Goal: Task Accomplishment & Management: Complete application form

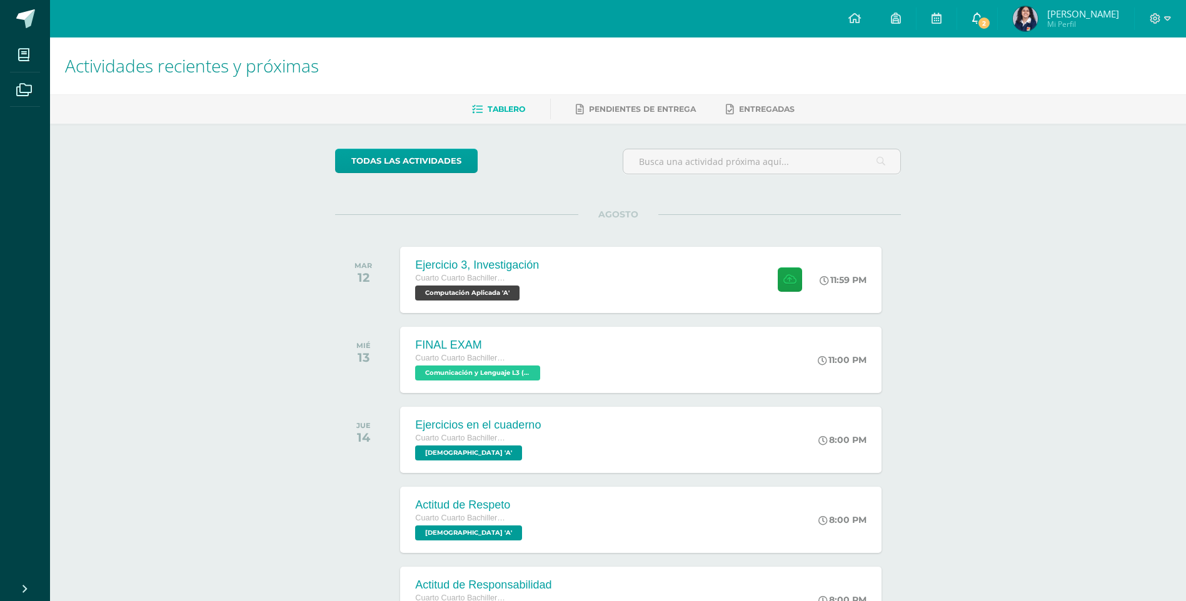
click at [996, 9] on link "2" at bounding box center [977, 19] width 40 height 38
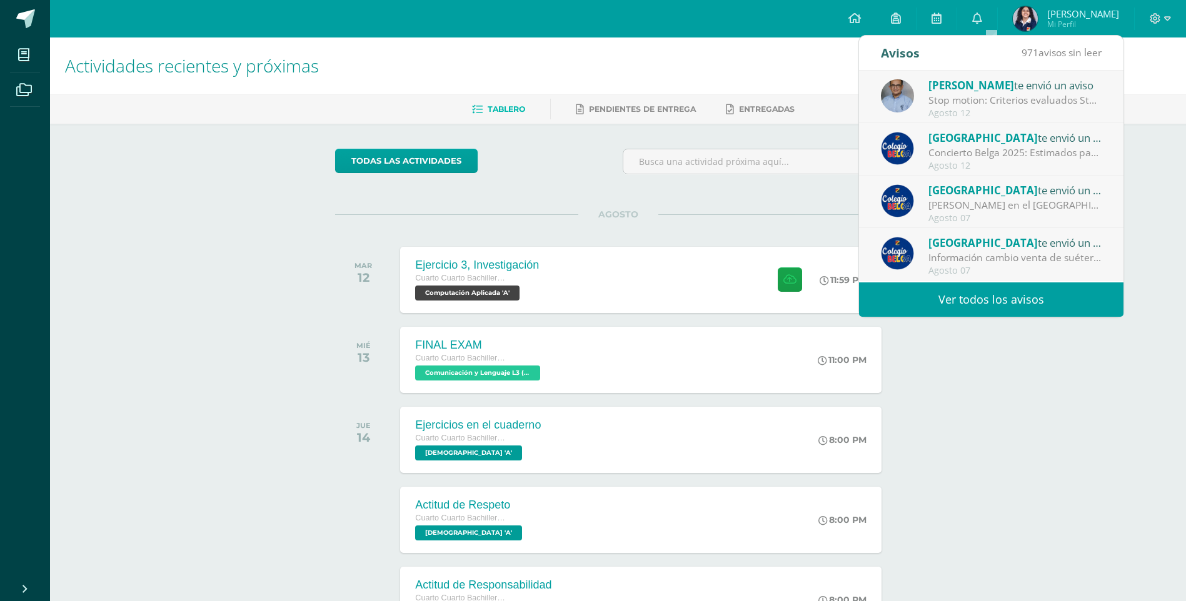
click at [1072, 101] on div "Stop motion: Criterios evaluados Stop Motion." at bounding box center [1015, 100] width 174 height 14
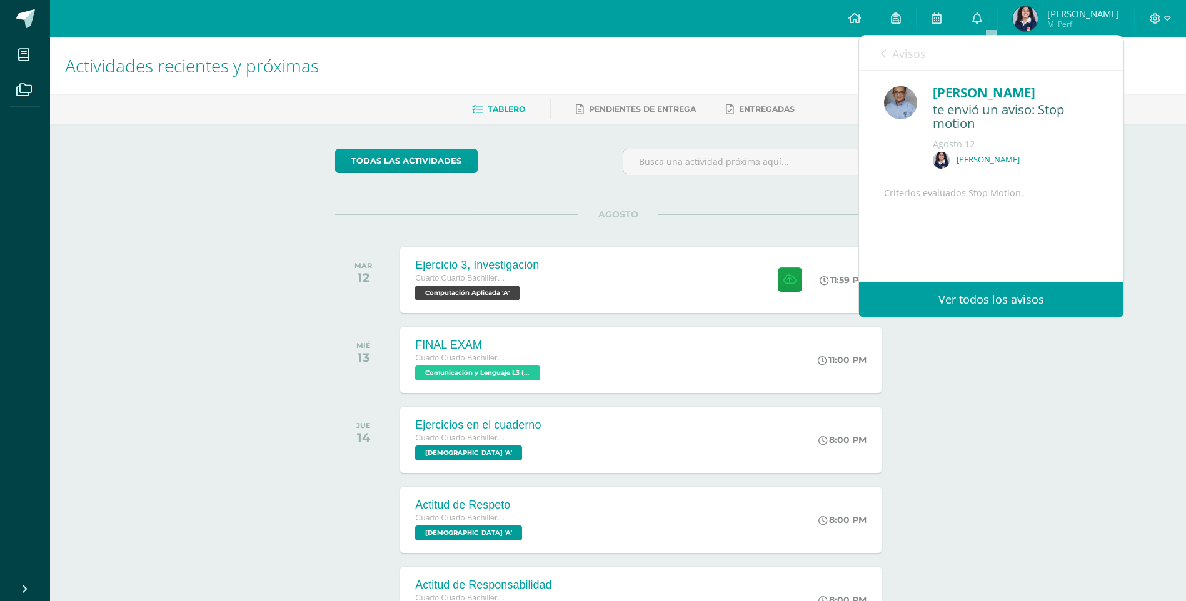
click at [1064, 104] on div "te envió un aviso: Stop motion" at bounding box center [1016, 117] width 166 height 29
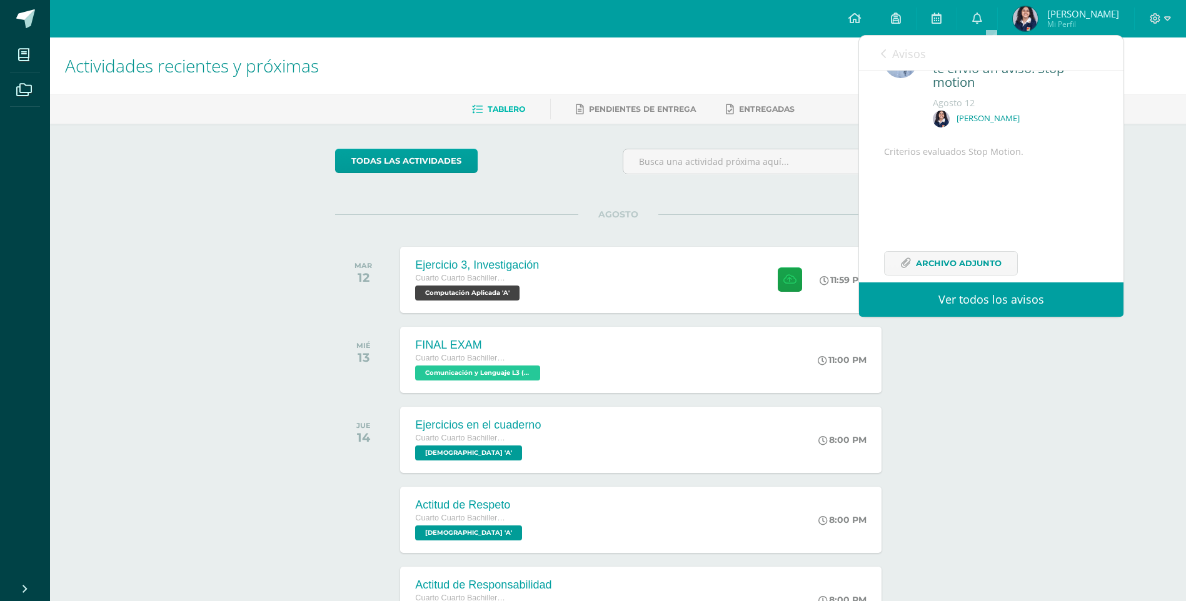
scroll to position [93, 0]
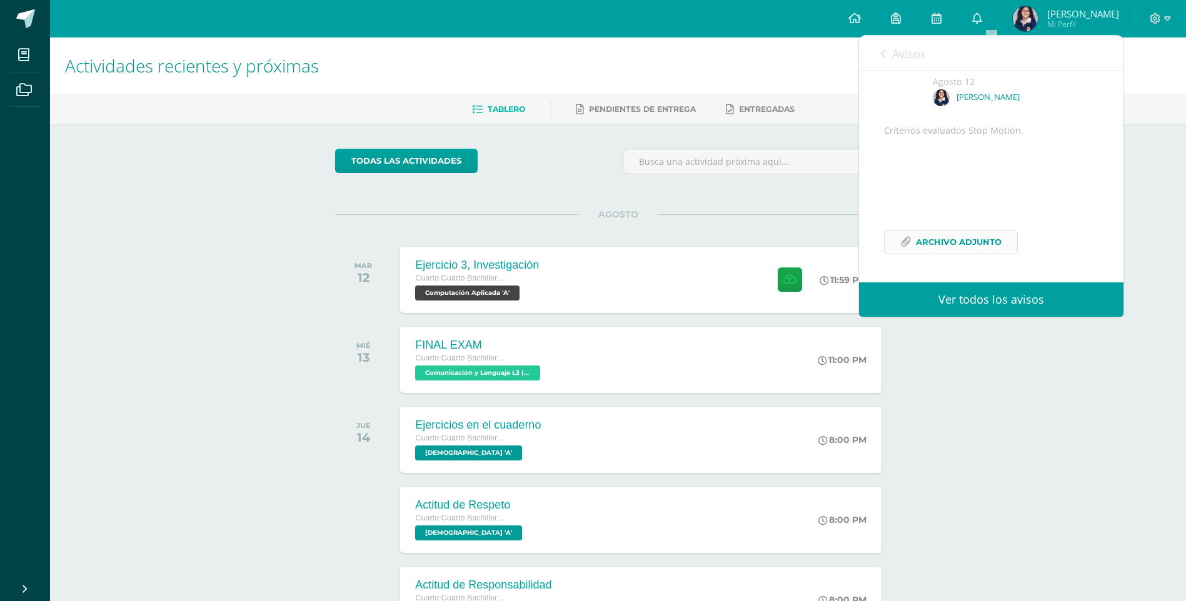
click at [1007, 251] on link "Archivo Adjunto" at bounding box center [951, 242] width 134 height 24
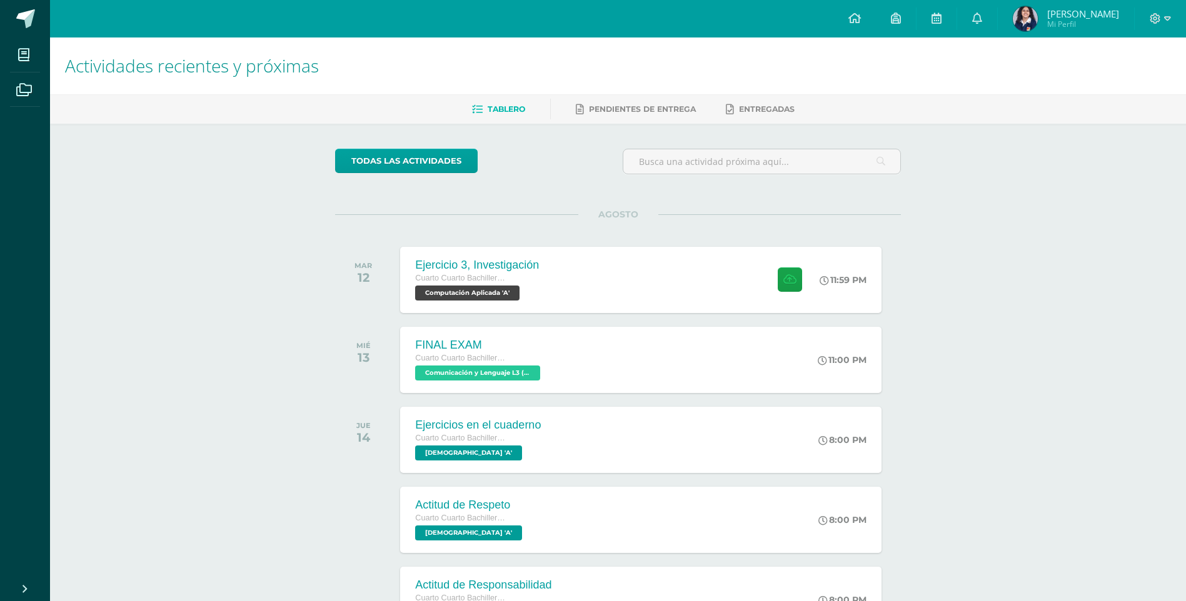
click at [1074, 369] on div "Actividades recientes y próximas Tablero Pendientes de entrega Entregadas todas…" at bounding box center [618, 415] width 1136 height 754
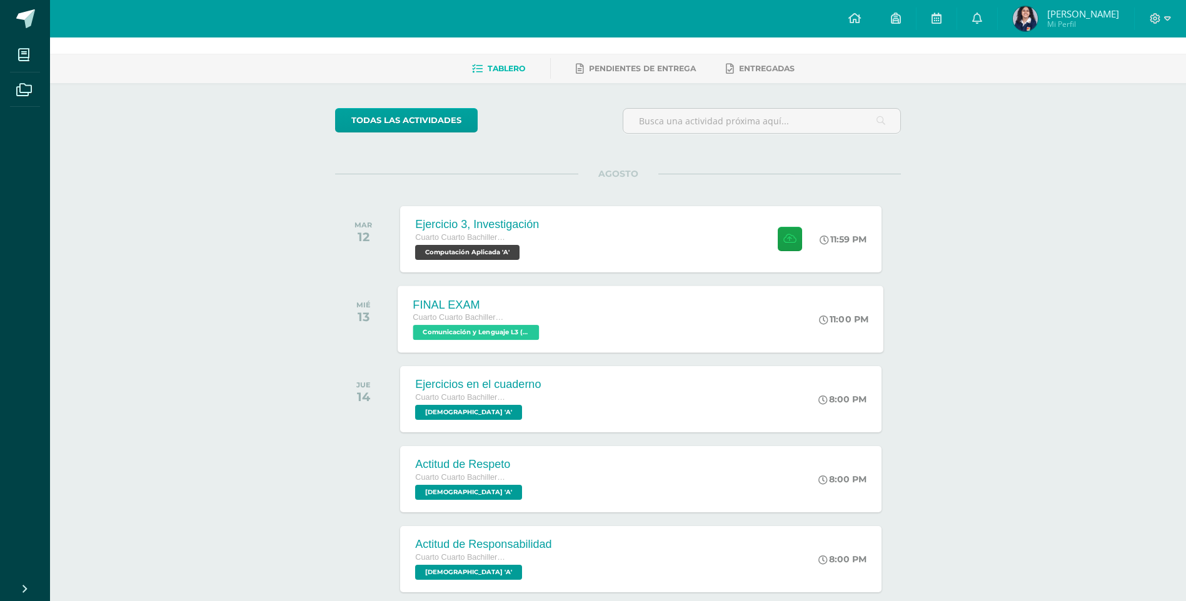
scroll to position [63, 0]
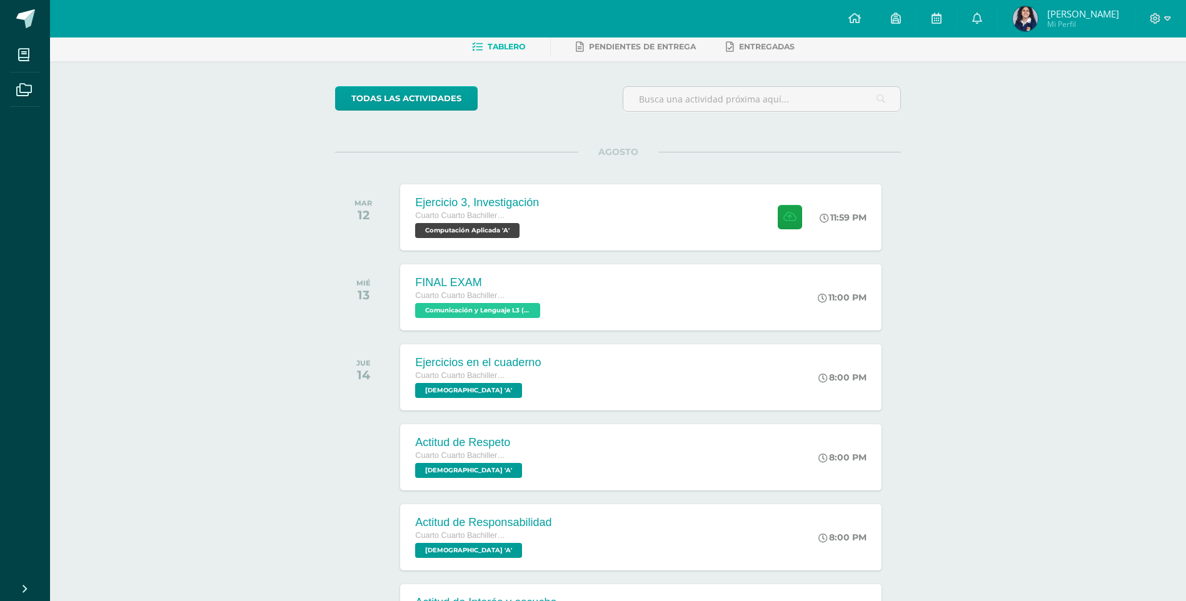
click at [1145, 18] on div at bounding box center [1159, 19] width 51 height 38
click at [1154, 19] on icon at bounding box center [1155, 18] width 11 height 11
click at [1140, 91] on span "Cerrar sesión" at bounding box center [1127, 85] width 56 height 12
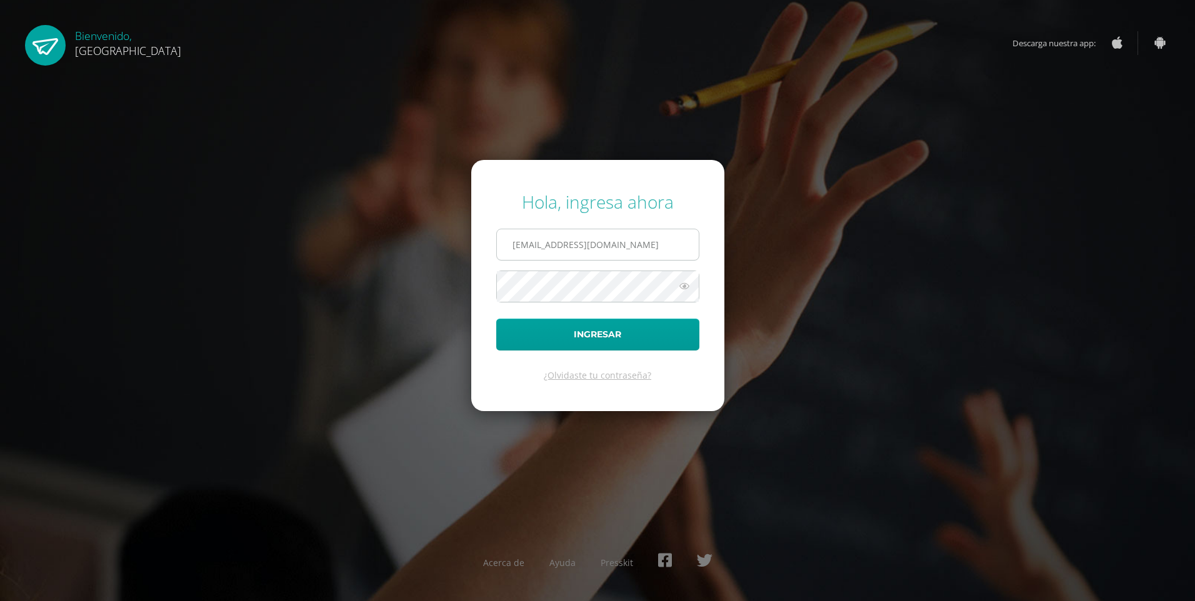
click at [632, 234] on input "2021208@colegiobelga.edu.gt" at bounding box center [598, 244] width 202 height 31
type input "2019227@colegiobelga.edu.gt"
click at [496, 319] on button "Ingresar" at bounding box center [597, 335] width 203 height 32
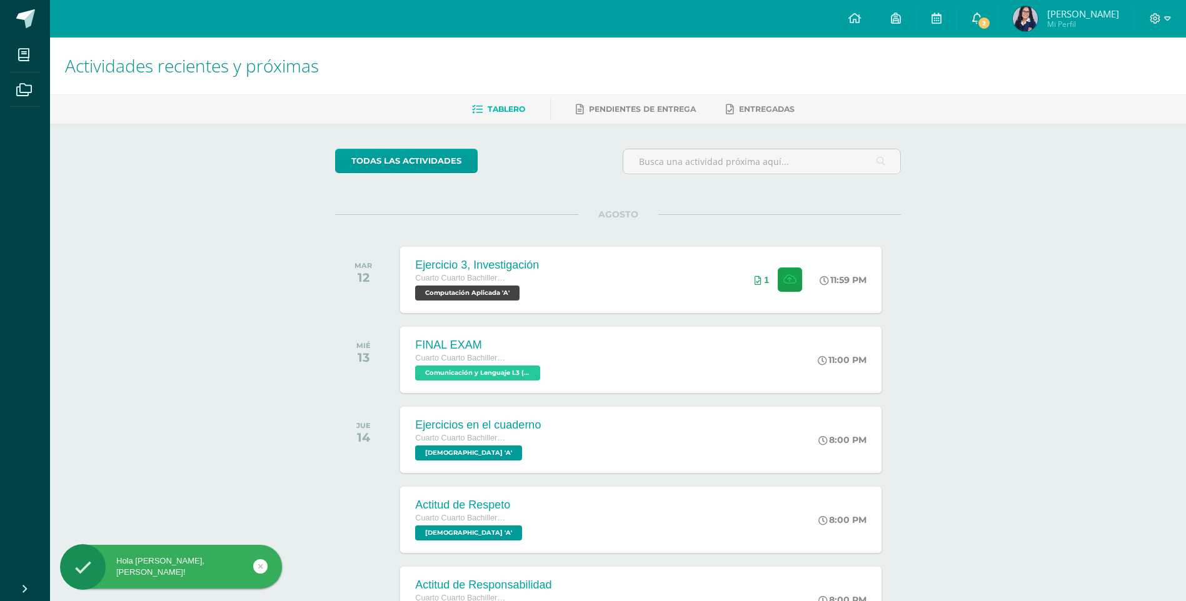
click at [984, 23] on span "2" at bounding box center [984, 23] width 14 height 14
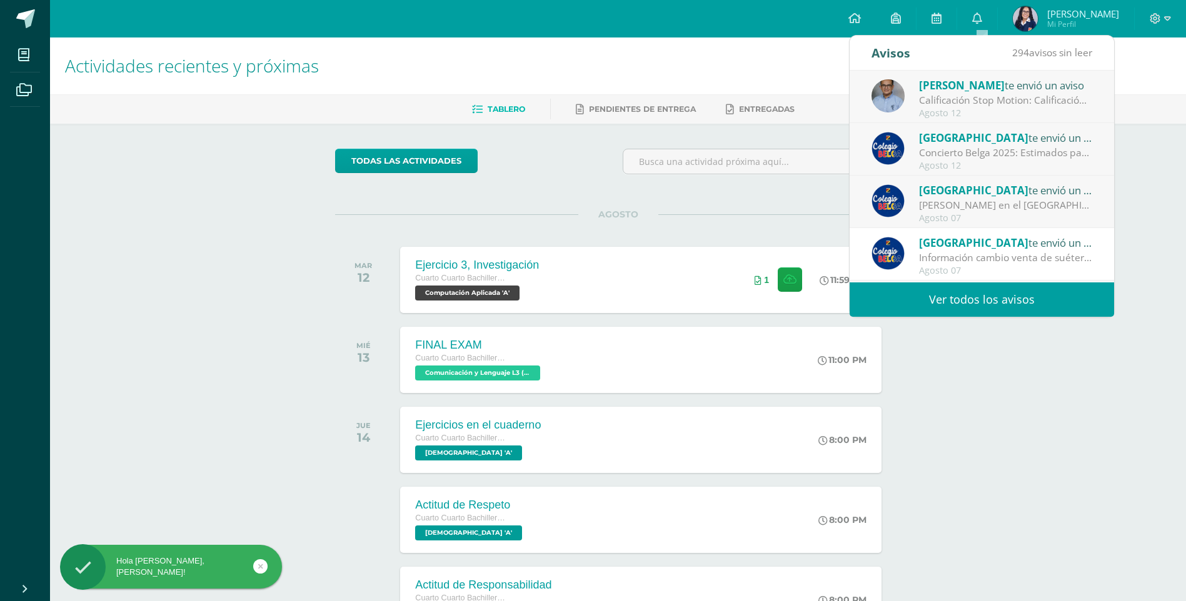
click at [994, 104] on div "Calificación Stop Motion: Calificación Stop Motion. Ver criterios evaluados." at bounding box center [1006, 100] width 174 height 14
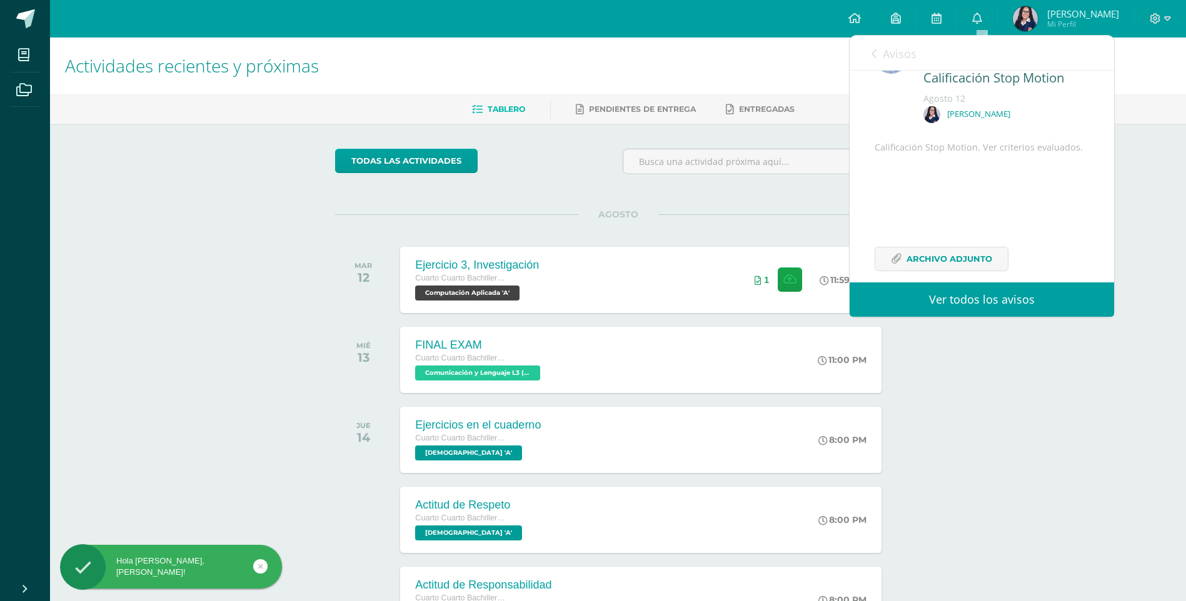
scroll to position [93, 0]
click at [940, 254] on link "Archivo Adjunto" at bounding box center [941, 242] width 134 height 24
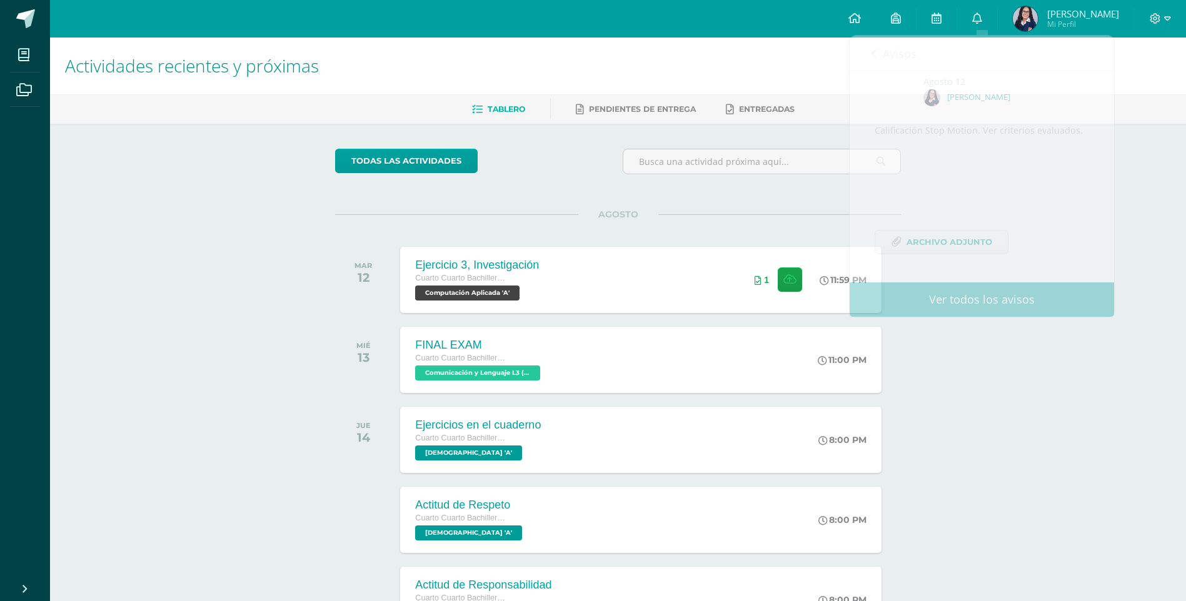
drag, startPoint x: 1126, startPoint y: 14, endPoint x: 1155, endPoint y: 23, distance: 30.7
click at [1128, 15] on link "Fátima Lourdes Mi Perfil" at bounding box center [1066, 19] width 136 height 38
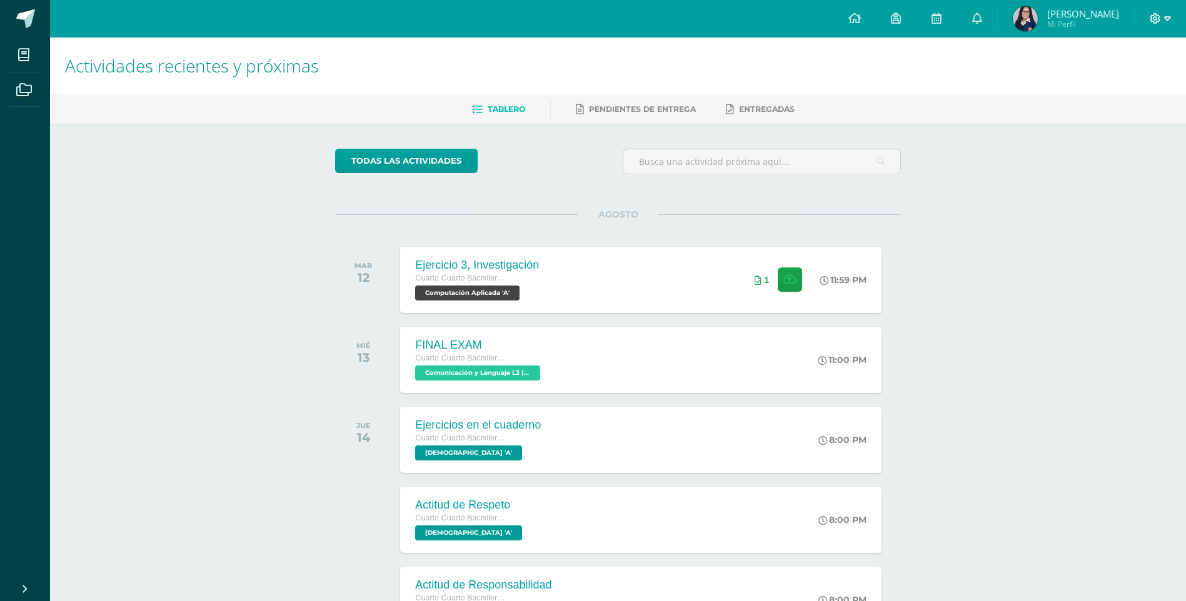
click at [1158, 23] on icon at bounding box center [1154, 18] width 11 height 11
click at [1104, 88] on span "Cerrar sesión" at bounding box center [1128, 85] width 56 height 12
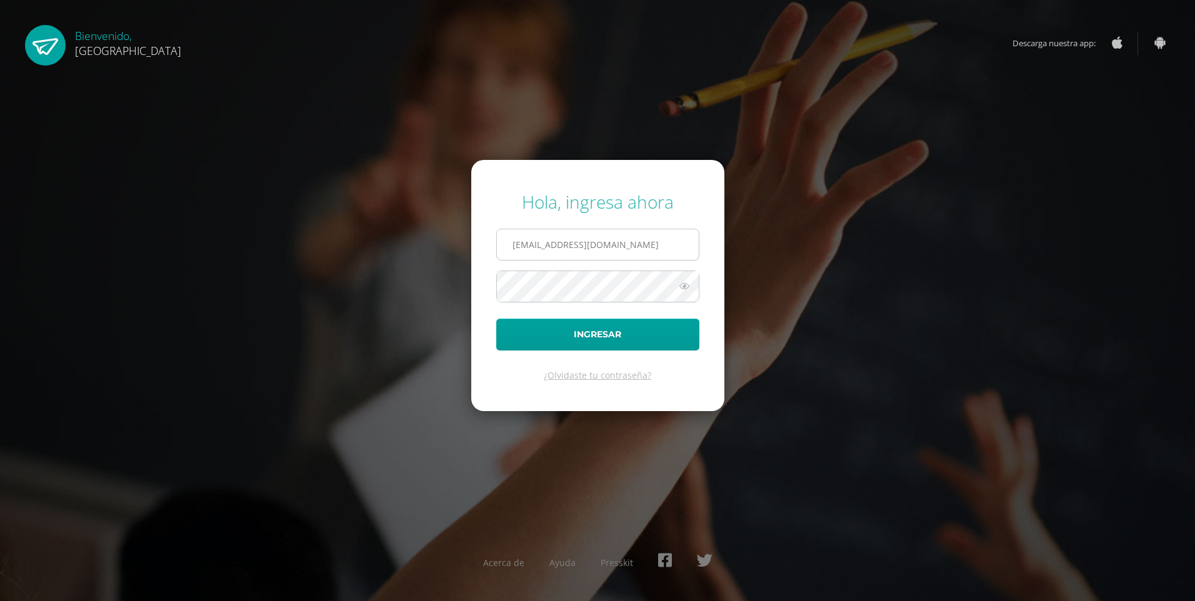
click at [659, 238] on input "2021208@colegiobelga.edu.gt" at bounding box center [598, 244] width 202 height 31
type input "2019227@colegiobelga.edu.gt"
click at [496, 319] on button "Ingresar" at bounding box center [597, 335] width 203 height 32
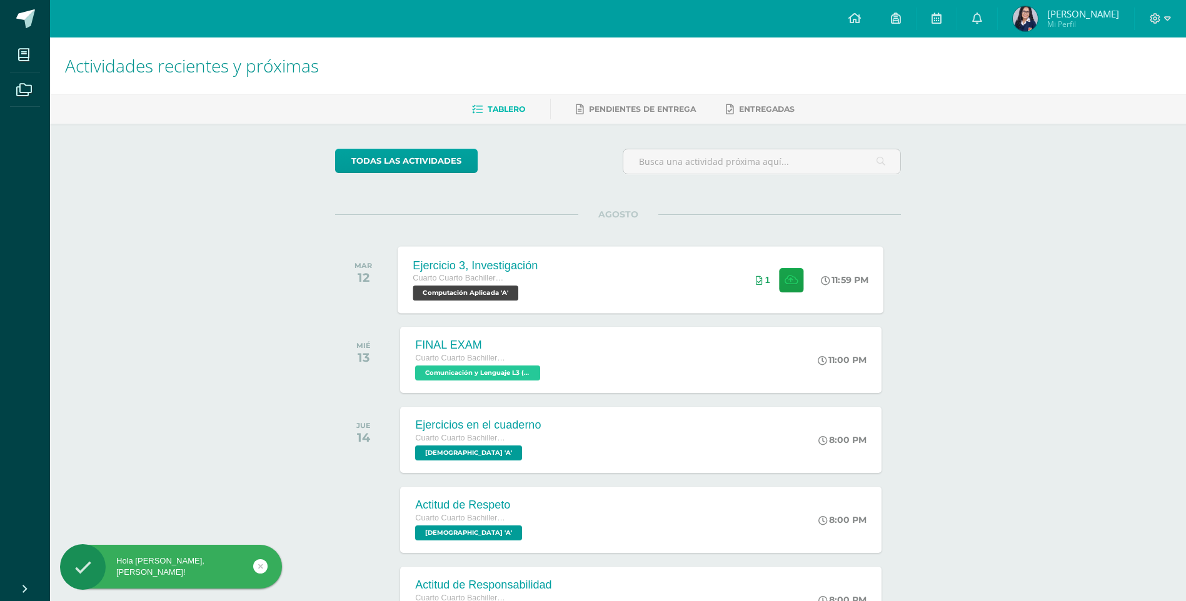
click at [580, 301] on div "Ejercicio 3, Investigación Cuarto Cuarto Bachillerato en Ciencias y Letras con …" at bounding box center [641, 279] width 486 height 67
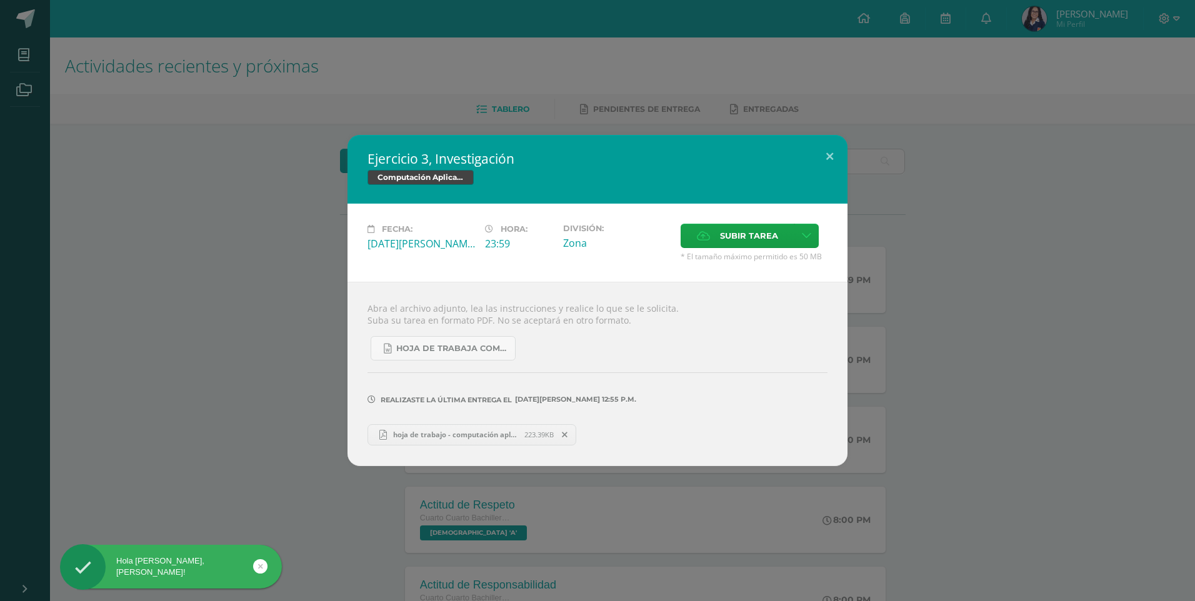
click at [449, 439] on span "hoja de trabajo - computación aplicada.pdf" at bounding box center [456, 434] width 138 height 9
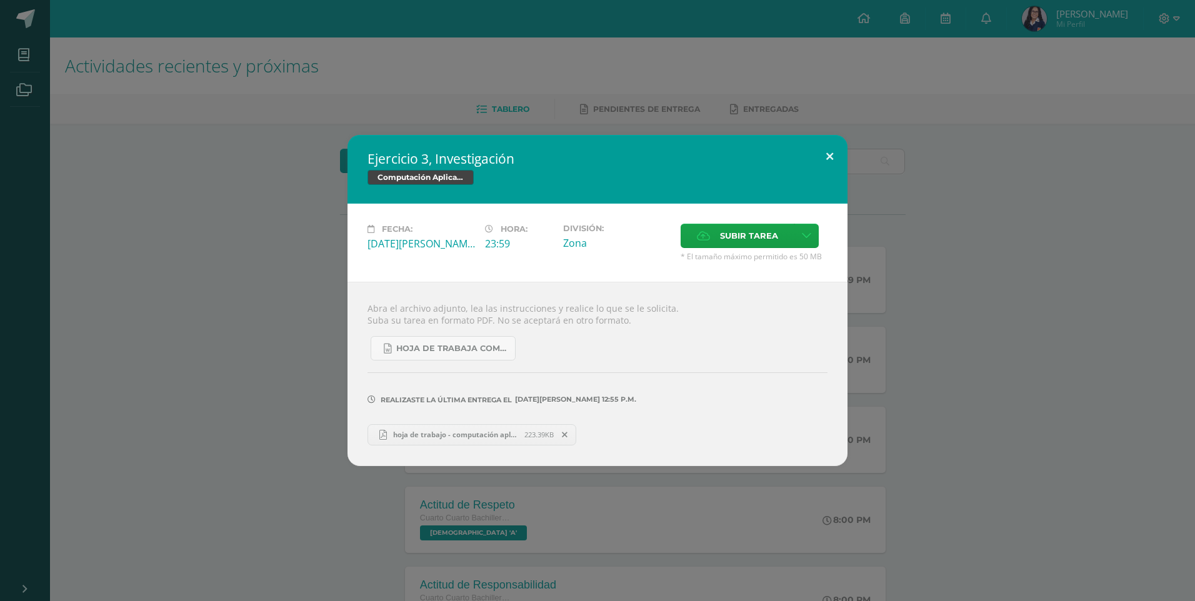
click at [820, 157] on button at bounding box center [830, 156] width 36 height 43
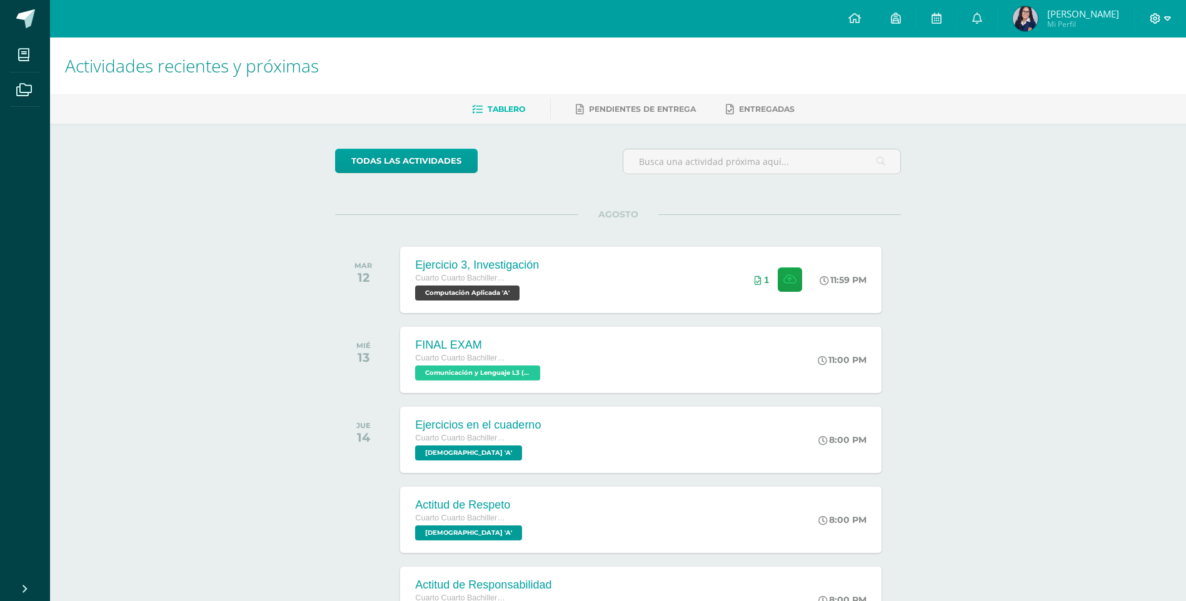
click at [1161, 20] on span at bounding box center [1159, 19] width 21 height 14
click at [1130, 84] on span "Cerrar sesión" at bounding box center [1128, 85] width 56 height 12
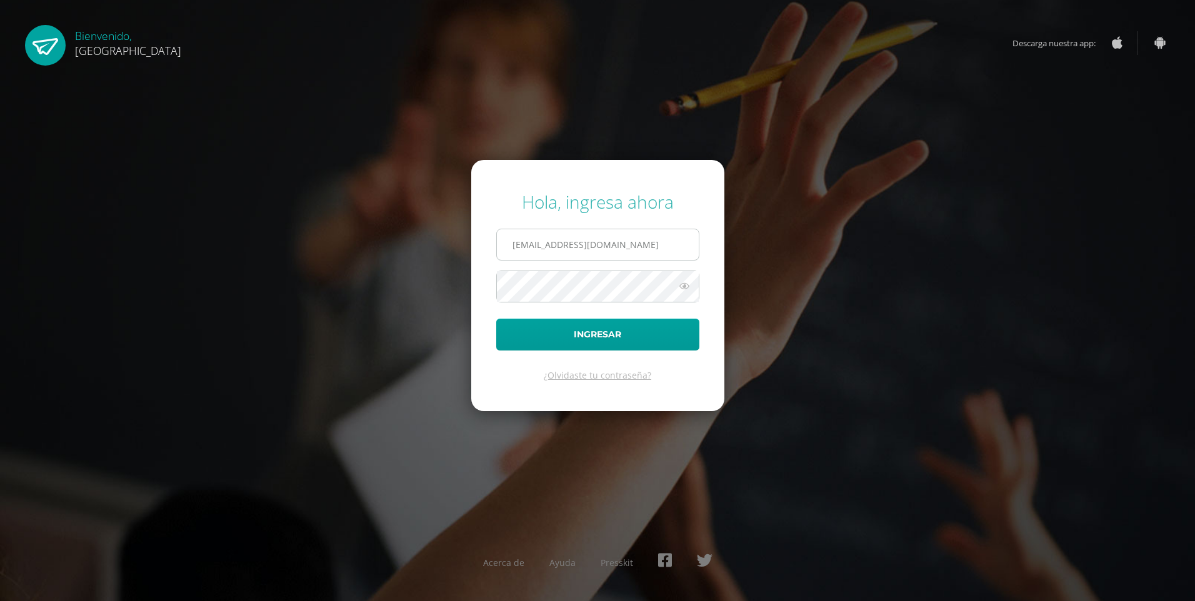
drag, startPoint x: 0, startPoint y: 0, endPoint x: 546, endPoint y: 241, distance: 596.6
click at [546, 241] on input "[EMAIL_ADDRESS][DOMAIN_NAME]" at bounding box center [598, 244] width 202 height 31
type input "[EMAIL_ADDRESS][DOMAIN_NAME]"
click at [496, 319] on button "Ingresar" at bounding box center [597, 335] width 203 height 32
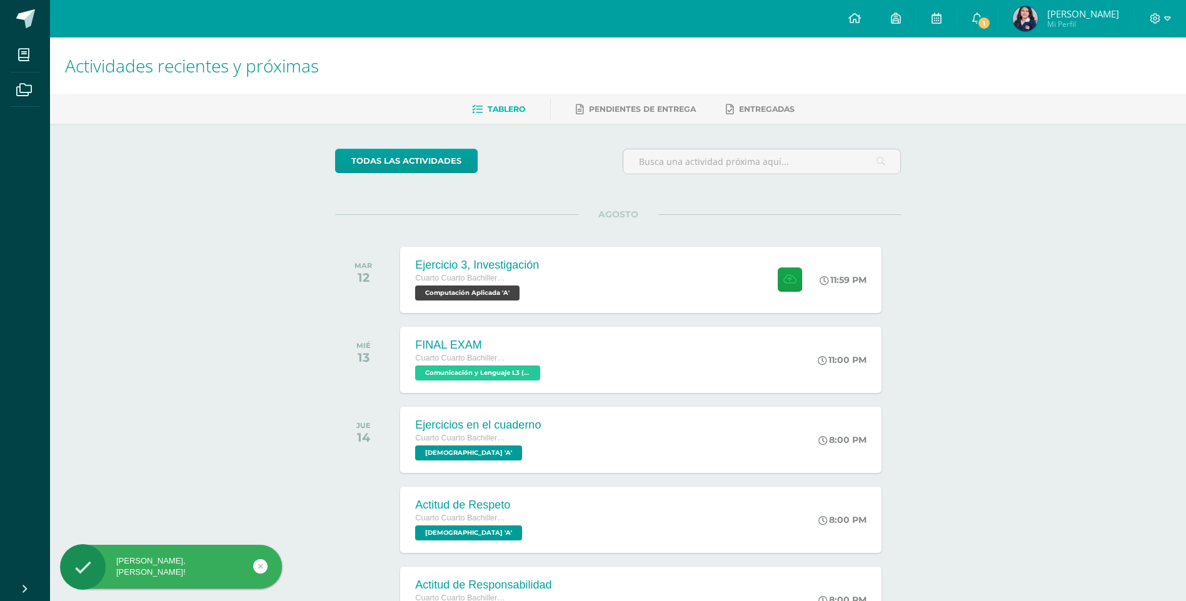
click at [974, 38] on h1 "Actividades recientes y próximas" at bounding box center [618, 66] width 1106 height 57
click at [973, 21] on link "1" at bounding box center [977, 19] width 40 height 38
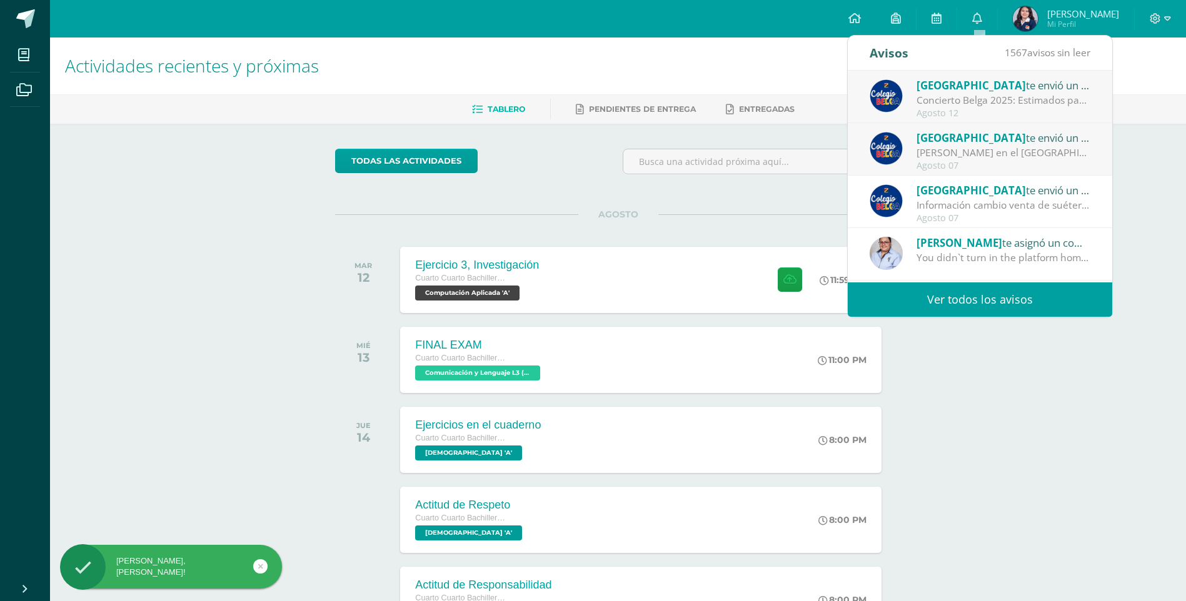
click at [1154, 211] on div "Actividades recientes y próximas Tablero Pendientes de entrega Entregadas todas…" at bounding box center [618, 415] width 1136 height 754
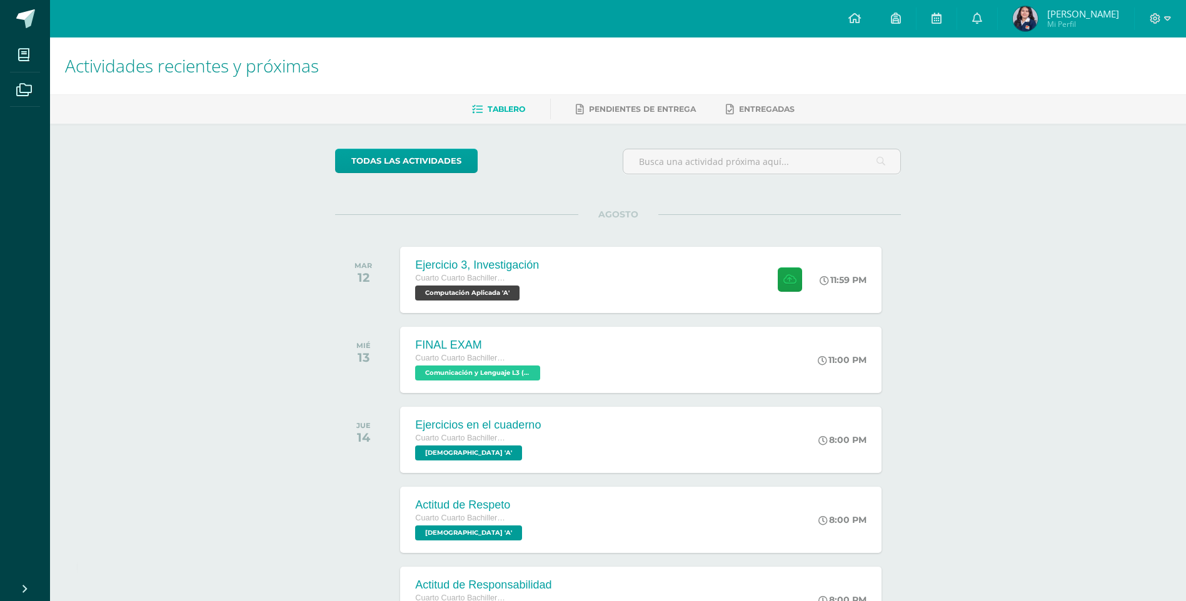
click at [1171, 31] on div at bounding box center [1159, 19] width 51 height 38
click at [1168, 26] on div at bounding box center [1159, 19] width 51 height 38
click at [1156, 23] on icon at bounding box center [1155, 18] width 11 height 11
click at [1120, 79] on link "Cerrar sesión" at bounding box center [1121, 85] width 99 height 18
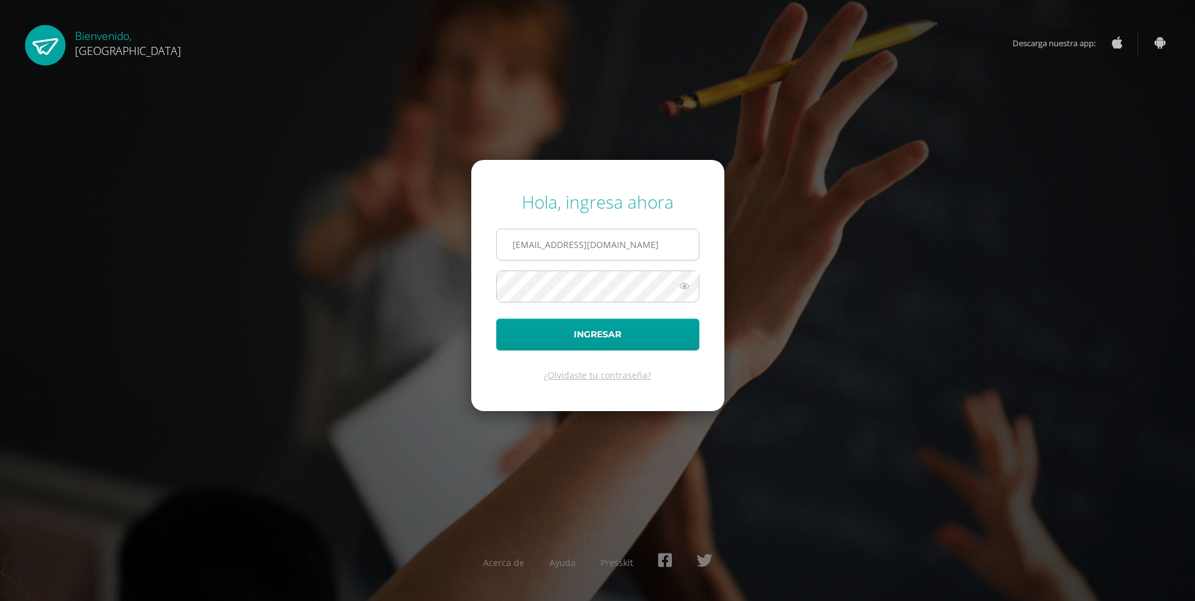
click at [588, 257] on input "2021208@colegiobelga.edu.gt" at bounding box center [598, 244] width 202 height 31
type input "2019784@colegiobelga.edu.gt"
click at [496, 319] on button "Ingresar" at bounding box center [597, 335] width 203 height 32
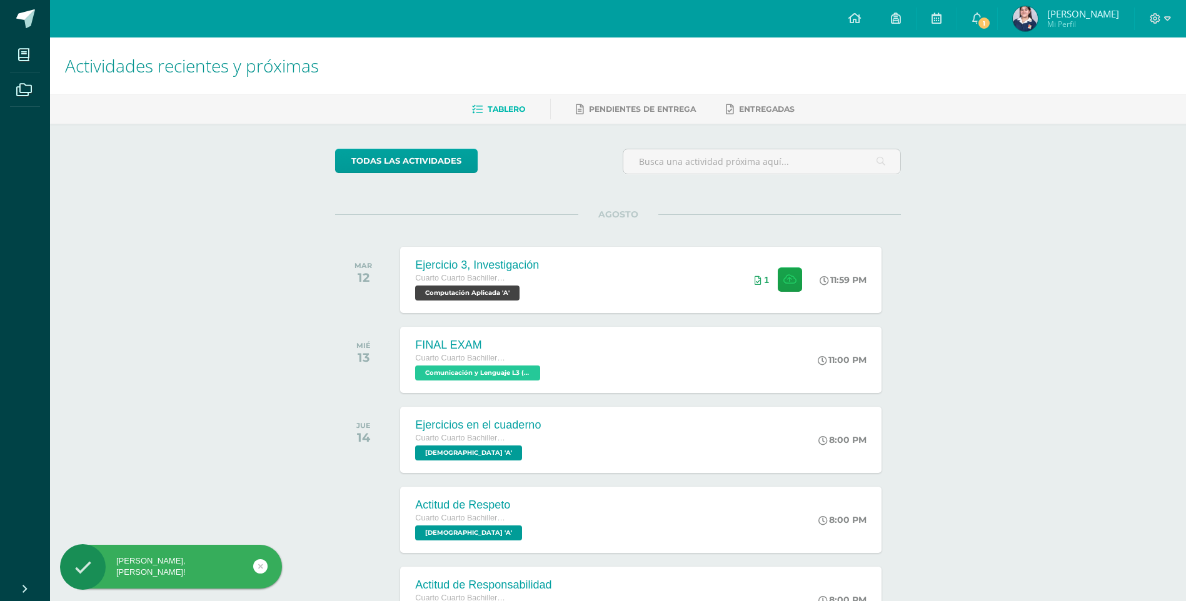
scroll to position [63, 0]
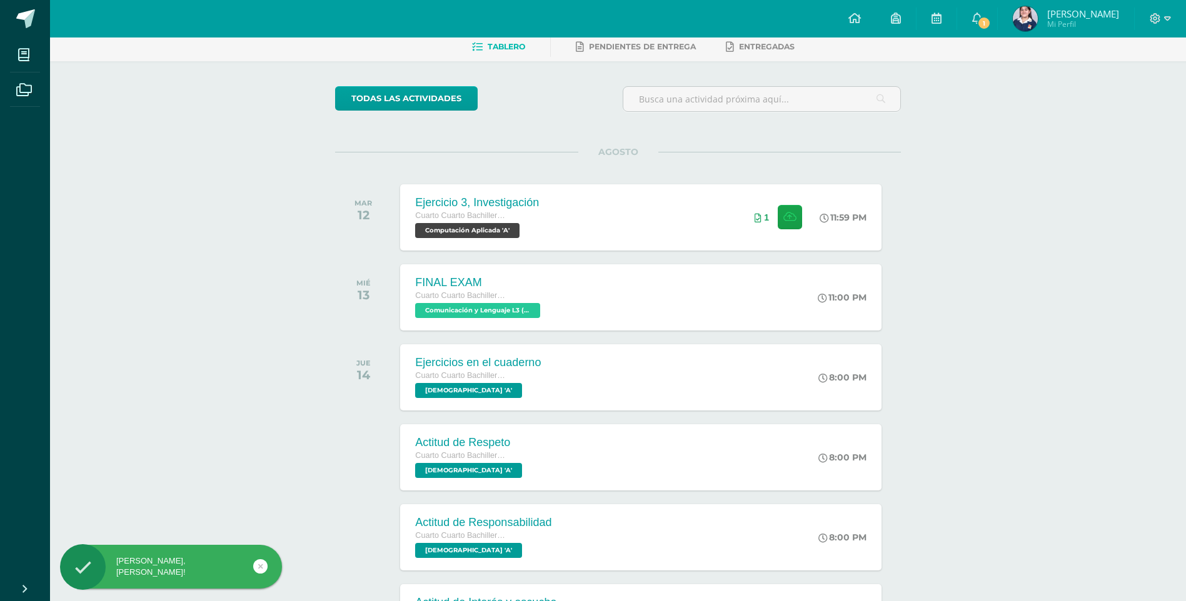
click at [996, 29] on link "1" at bounding box center [977, 19] width 40 height 38
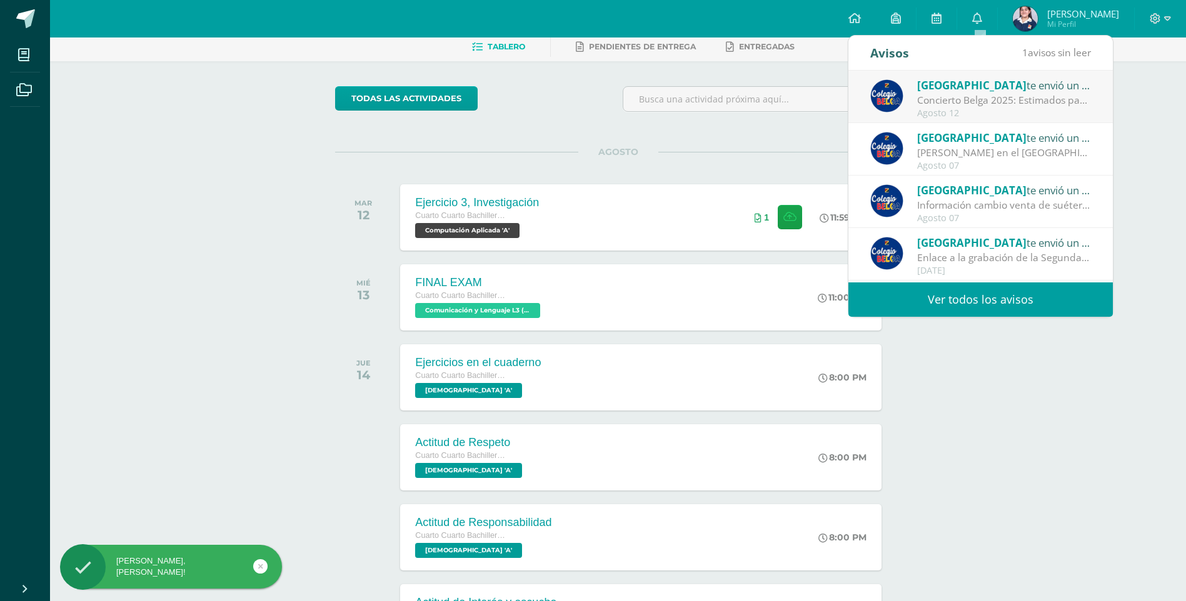
click at [1091, 473] on div "Actividades recientes y próximas Tablero Pendientes de entrega Entregadas todas…" at bounding box center [618, 494] width 1136 height 1038
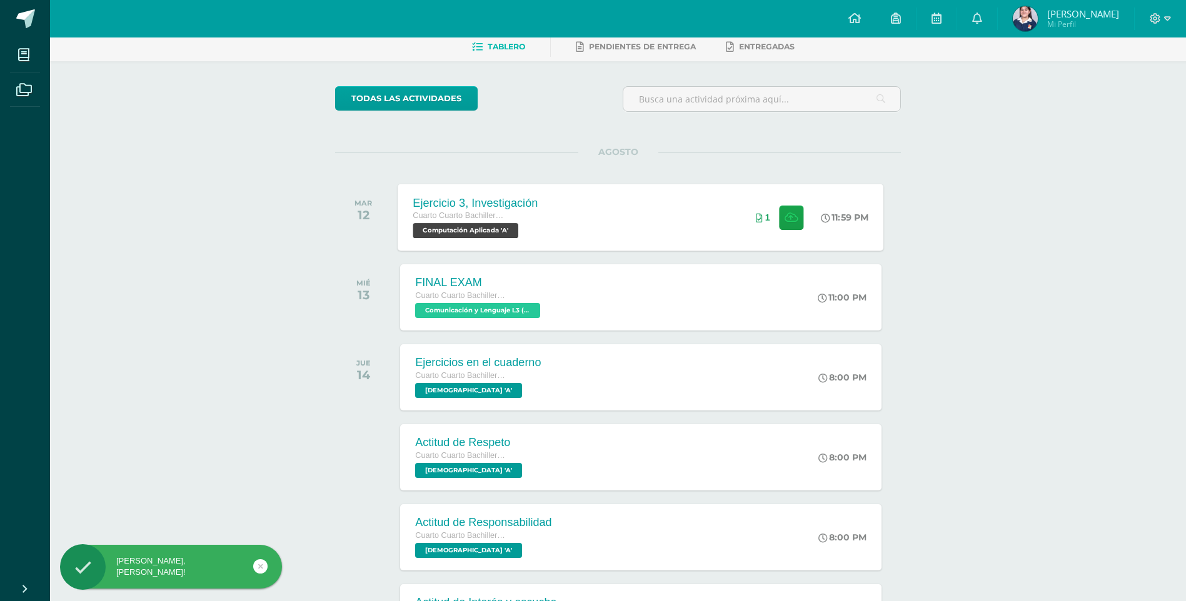
click at [679, 219] on div "Ejercicio 3, Investigación Cuarto Cuarto Bachillerato en Ciencias y Letras con …" at bounding box center [641, 217] width 486 height 67
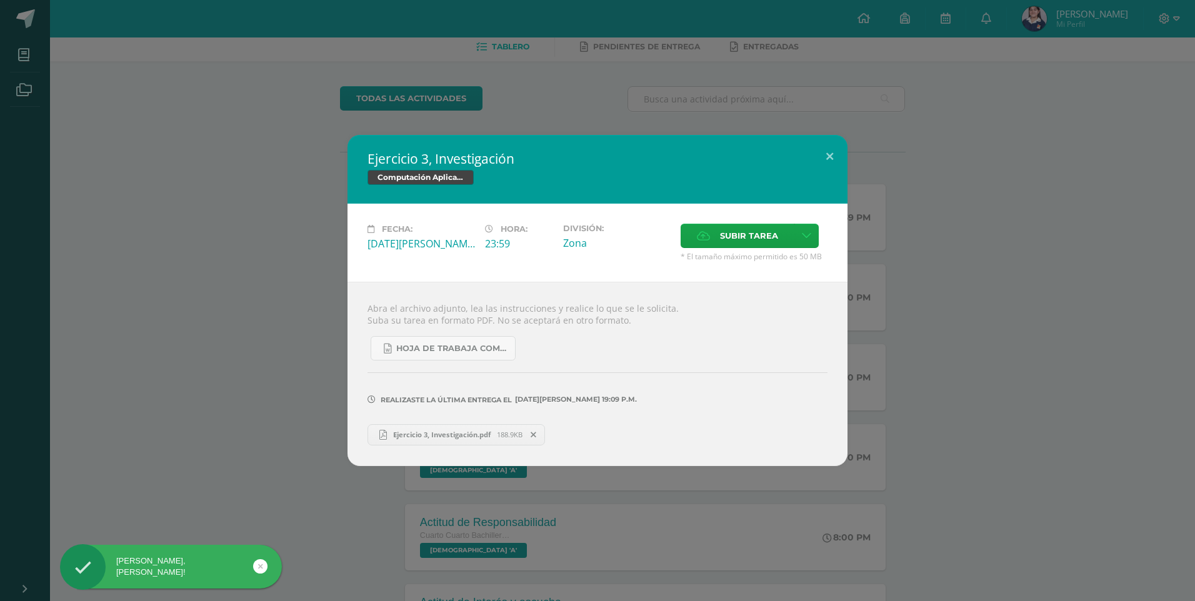
click at [468, 425] on link "Ejercicio 3, Investigación.pdf 188.9KB" at bounding box center [457, 434] width 178 height 21
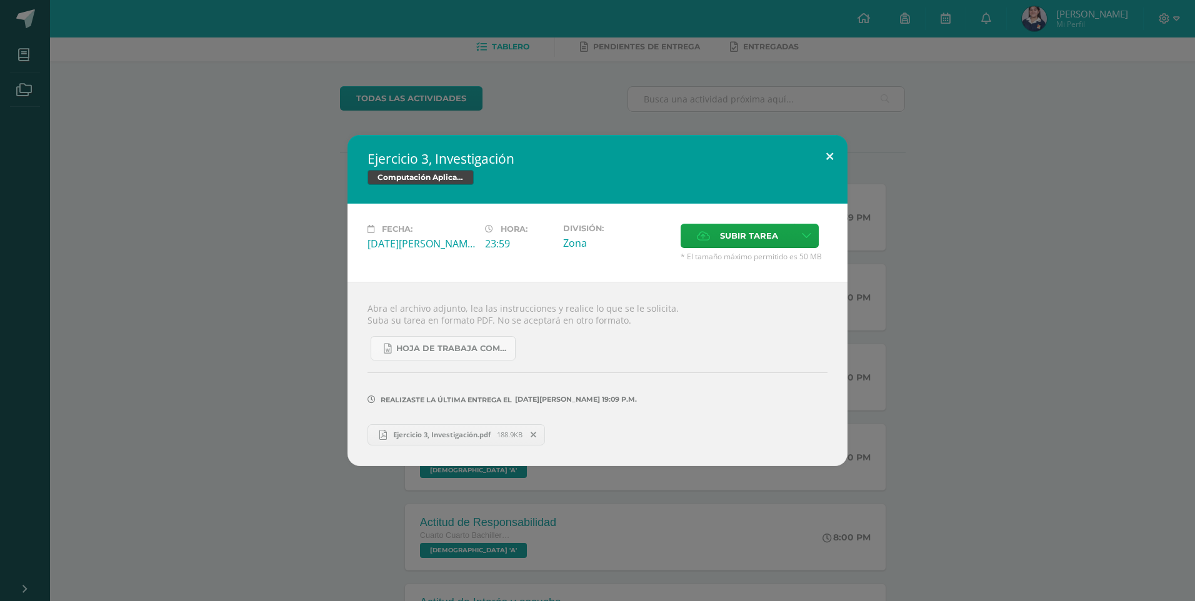
click at [834, 146] on button at bounding box center [830, 156] width 36 height 43
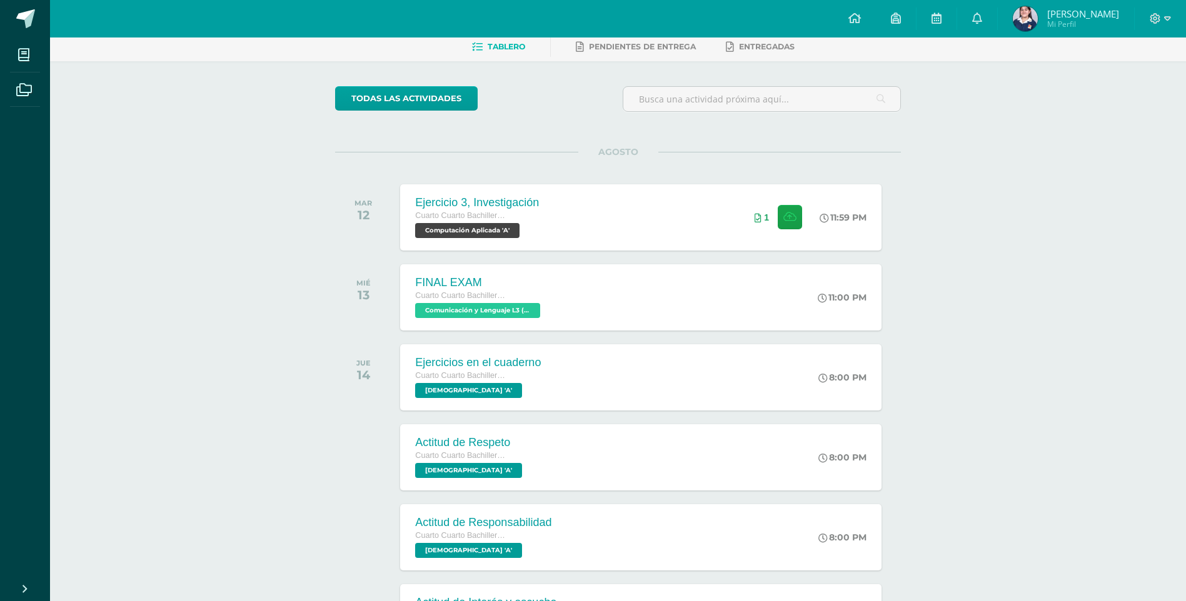
click at [1159, 28] on div at bounding box center [1159, 19] width 51 height 38
click at [1159, 26] on div at bounding box center [1159, 19] width 51 height 38
click at [1158, 16] on icon at bounding box center [1155, 18] width 11 height 11
click at [1137, 83] on span "Cerrar sesión" at bounding box center [1128, 85] width 56 height 12
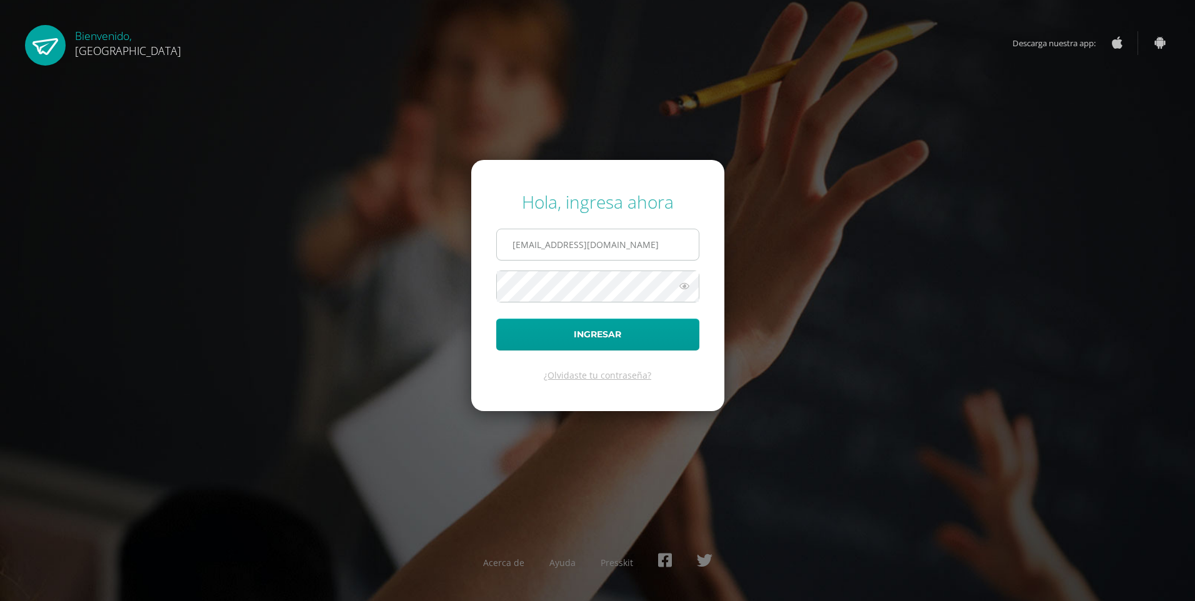
click at [586, 242] on input "[EMAIL_ADDRESS][DOMAIN_NAME]" at bounding box center [598, 244] width 202 height 31
type input "2019244@colegiobelga.edu.gt"
click at [496, 319] on button "Ingresar" at bounding box center [597, 335] width 203 height 32
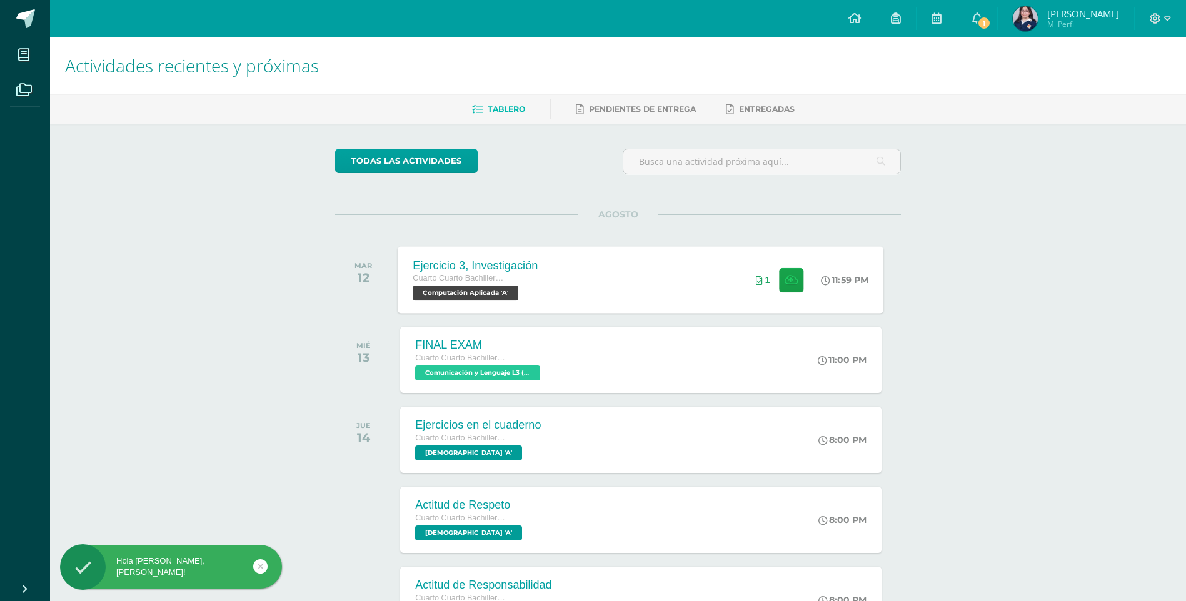
click at [752, 289] on div "1" at bounding box center [780, 279] width 78 height 67
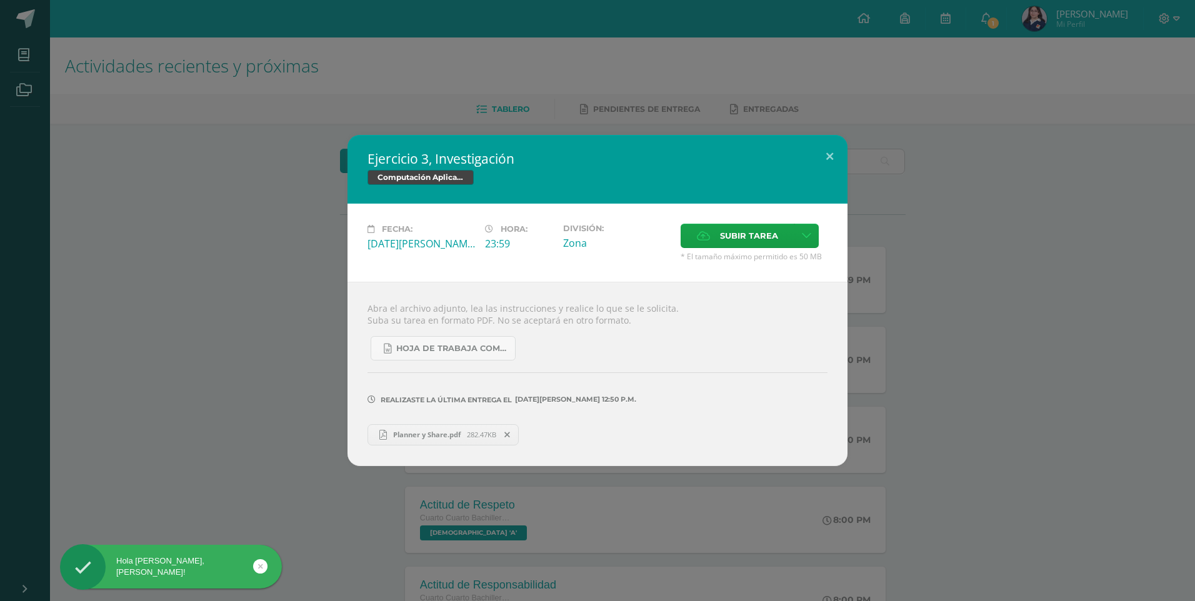
click at [479, 436] on span "282.47KB" at bounding box center [481, 434] width 29 height 9
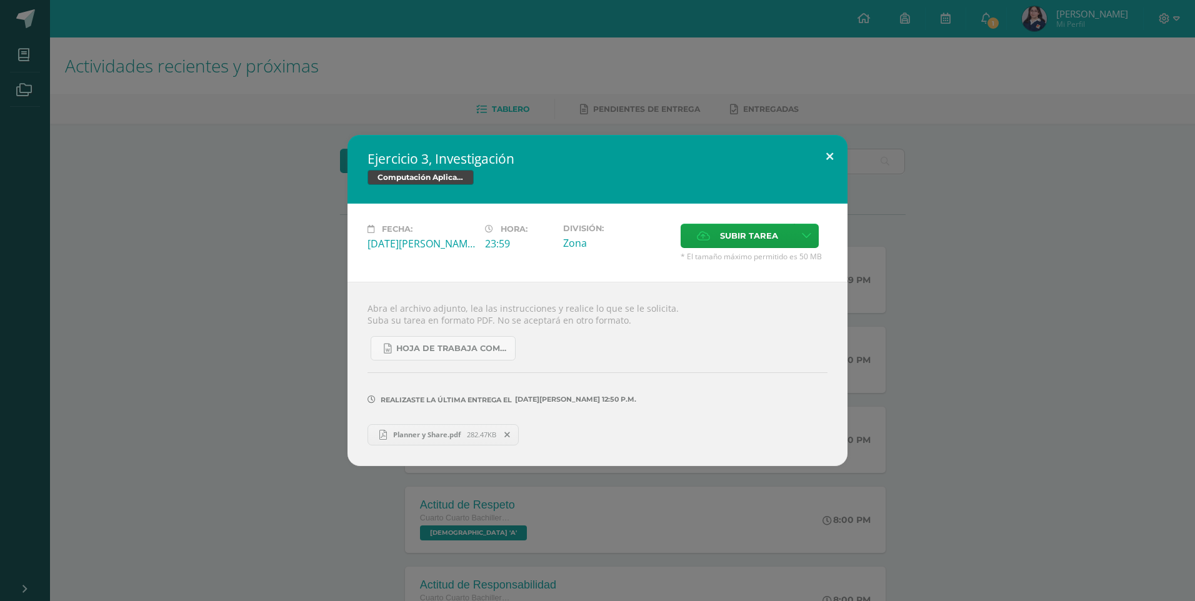
click at [826, 161] on button at bounding box center [830, 156] width 36 height 43
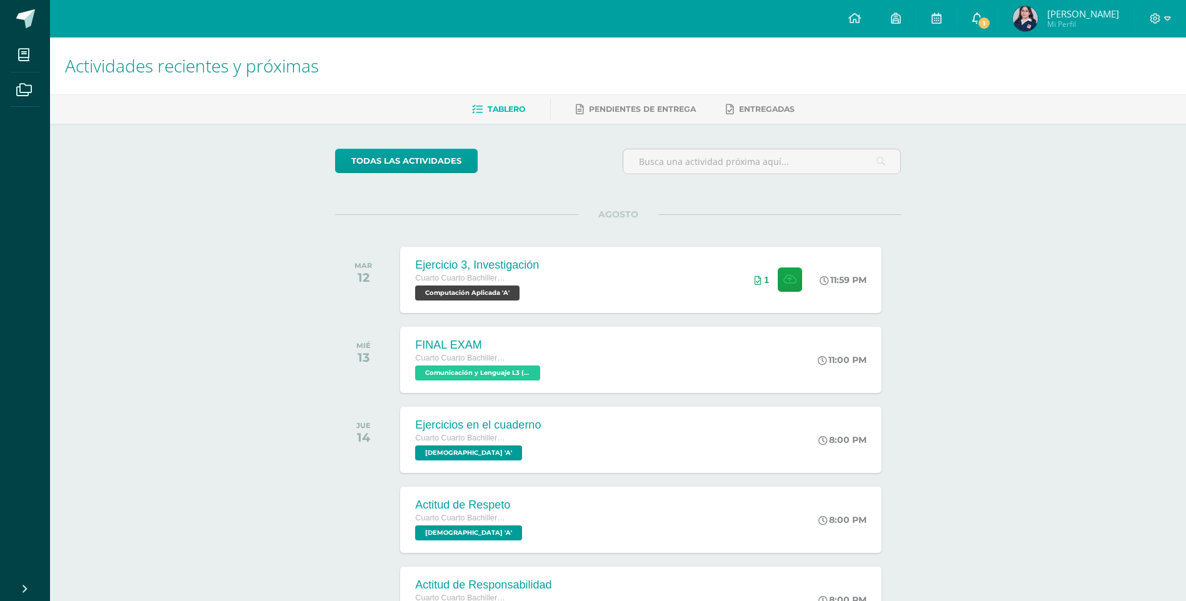
click at [997, 37] on link "1" at bounding box center [977, 19] width 40 height 38
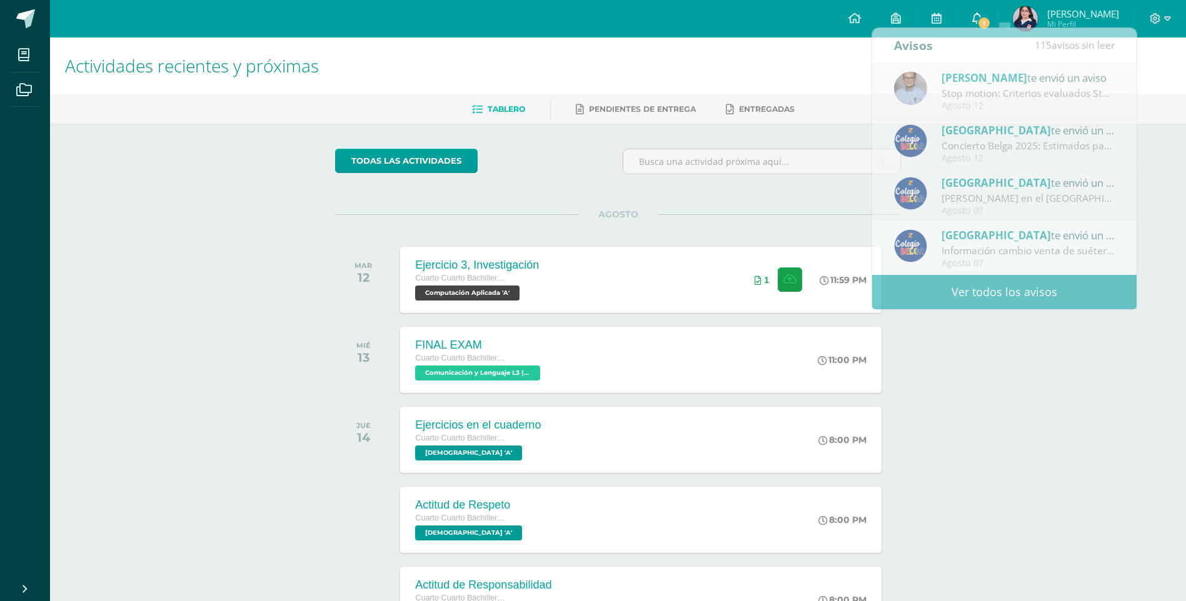
click at [982, 14] on icon at bounding box center [977, 18] width 10 height 11
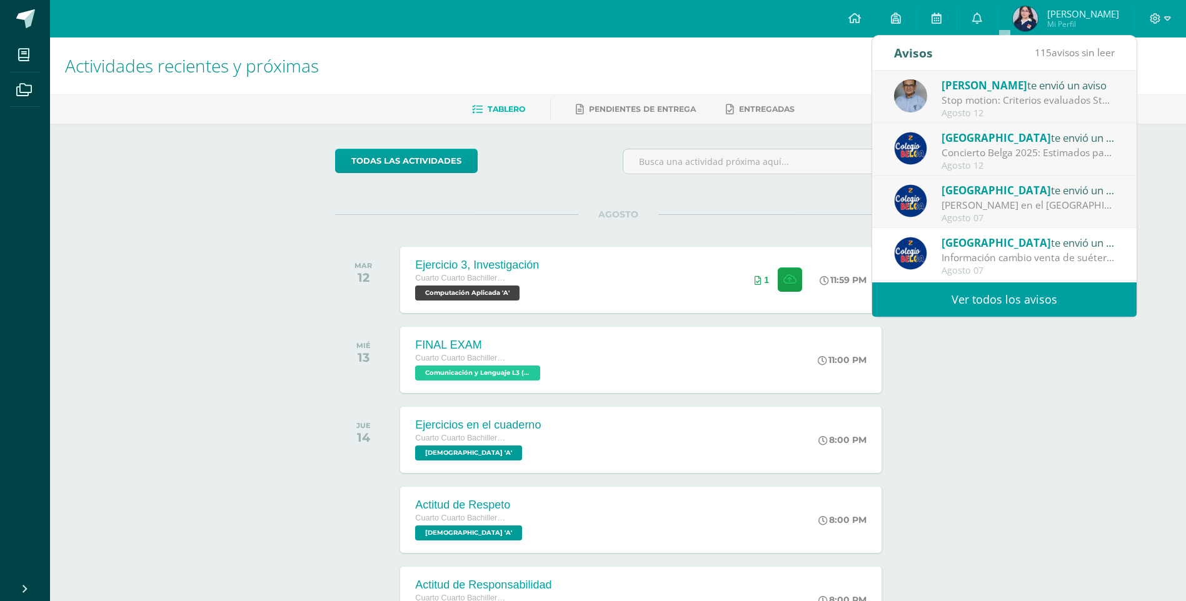
click at [1045, 84] on div "Byron Castillo te envió un aviso" at bounding box center [1028, 85] width 174 height 16
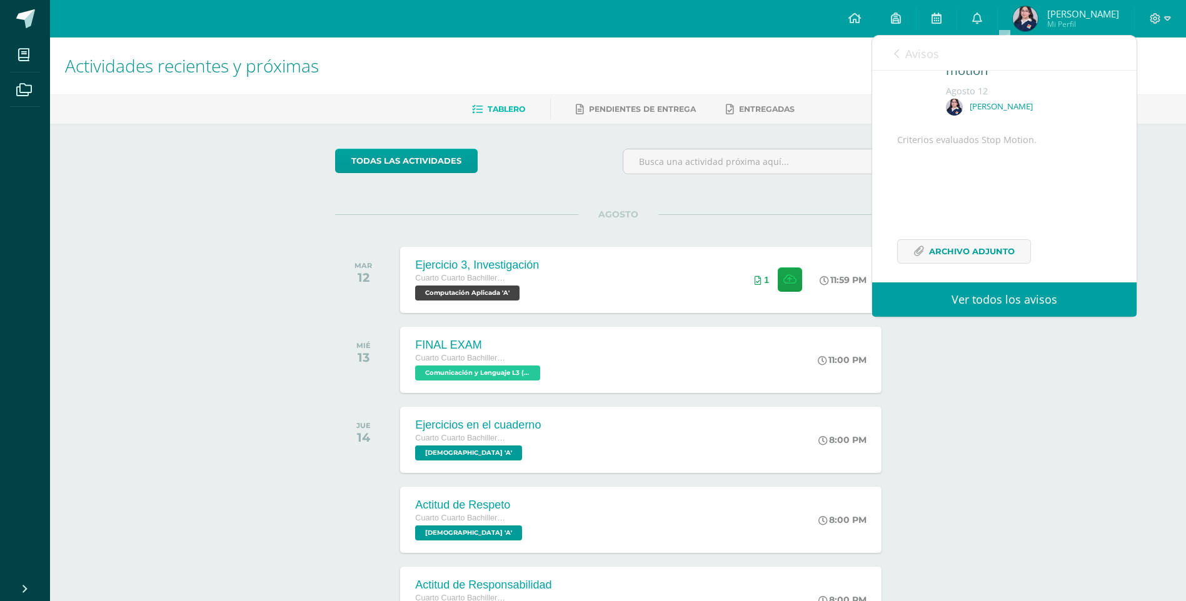
scroll to position [93, 0]
click at [966, 243] on span "Archivo Adjunto" at bounding box center [972, 242] width 86 height 23
click at [1141, 23] on div at bounding box center [1159, 19] width 51 height 38
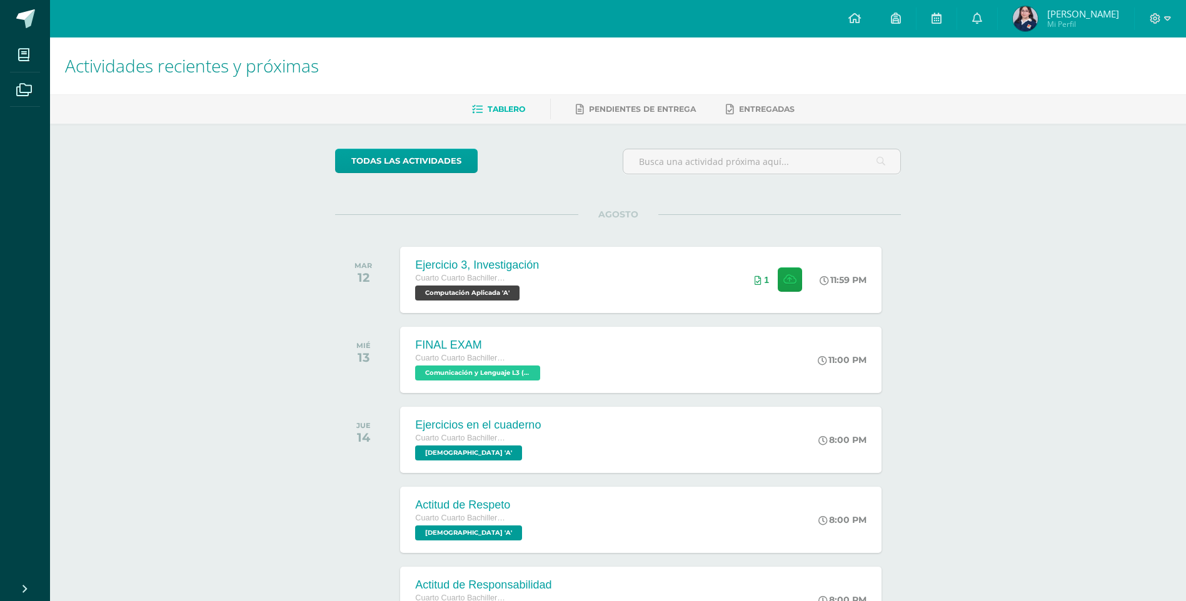
click at [1147, 21] on div at bounding box center [1159, 19] width 51 height 38
click at [1153, 21] on icon at bounding box center [1155, 18] width 11 height 11
click at [1122, 70] on span "Configuración" at bounding box center [1129, 67] width 58 height 12
click at [1118, 86] on span "Cerrar sesión" at bounding box center [1128, 85] width 56 height 12
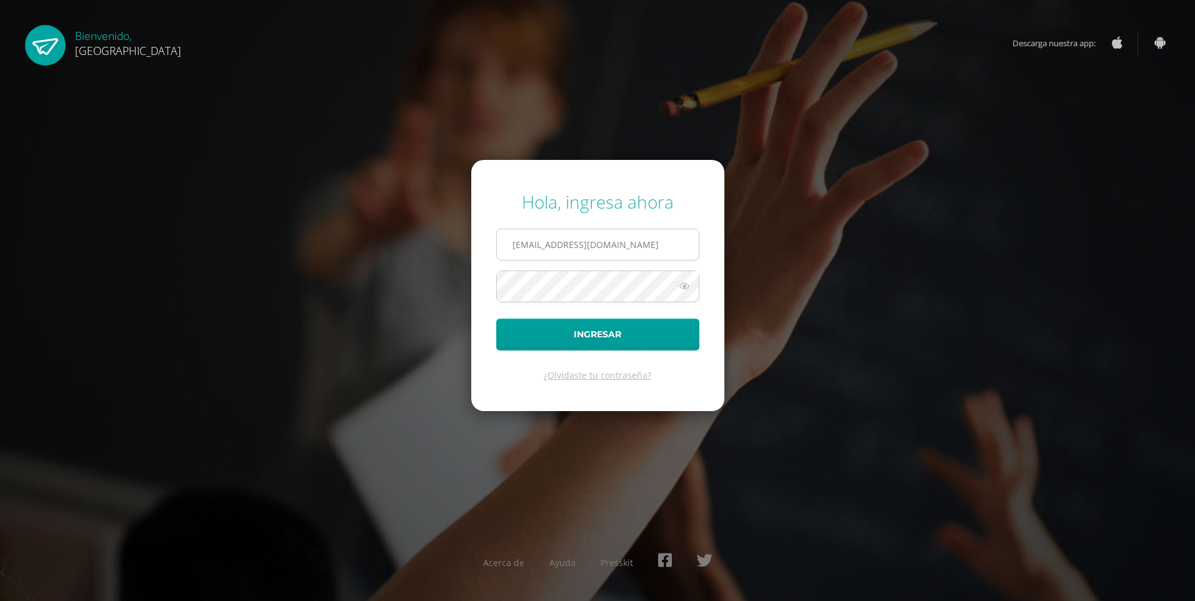
click at [568, 236] on input "[EMAIL_ADDRESS][DOMAIN_NAME]" at bounding box center [598, 244] width 202 height 31
type input "[EMAIL_ADDRESS][DOMAIN_NAME]"
click at [496, 319] on button "Ingresar" at bounding box center [597, 335] width 203 height 32
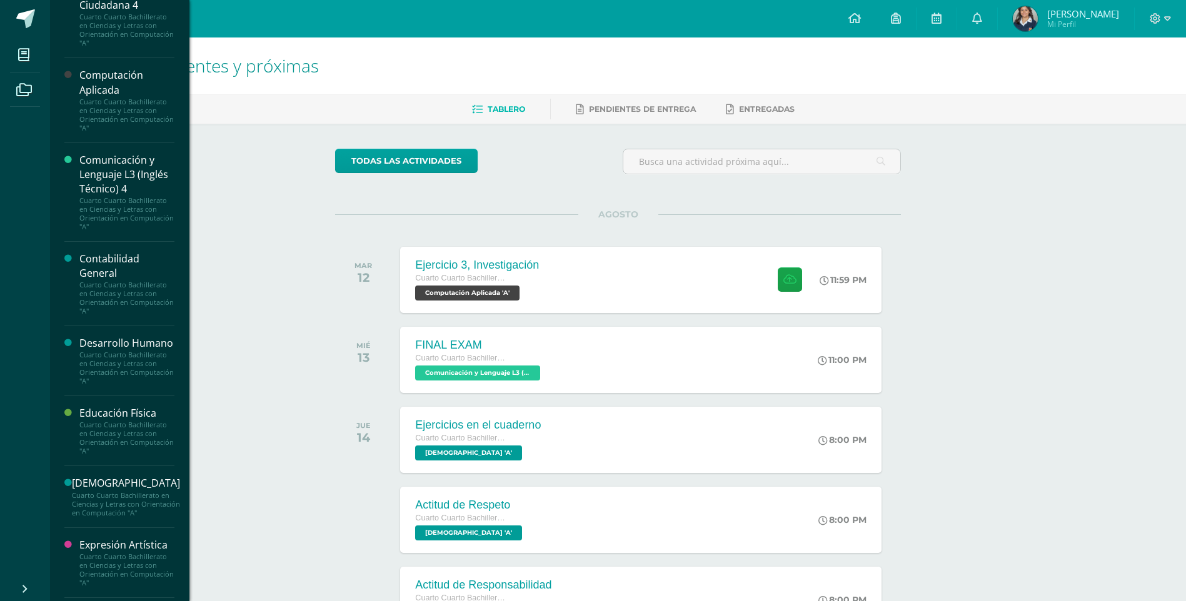
scroll to position [125, 0]
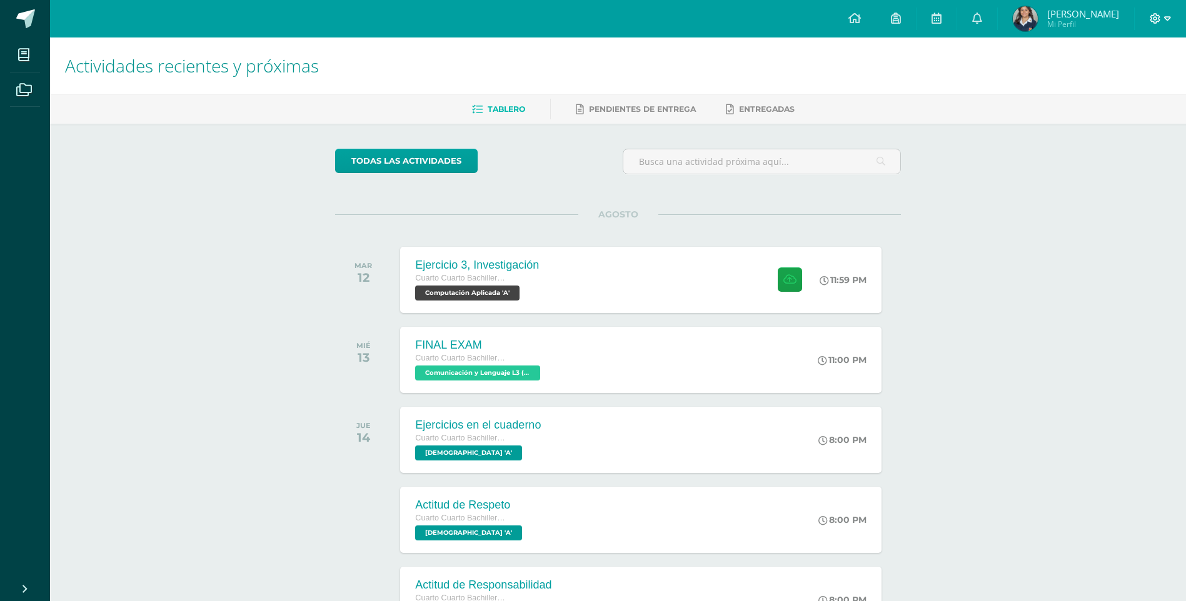
click at [1155, 23] on icon at bounding box center [1155, 18] width 11 height 11
click at [1141, 90] on span "Cerrar sesión" at bounding box center [1128, 85] width 56 height 12
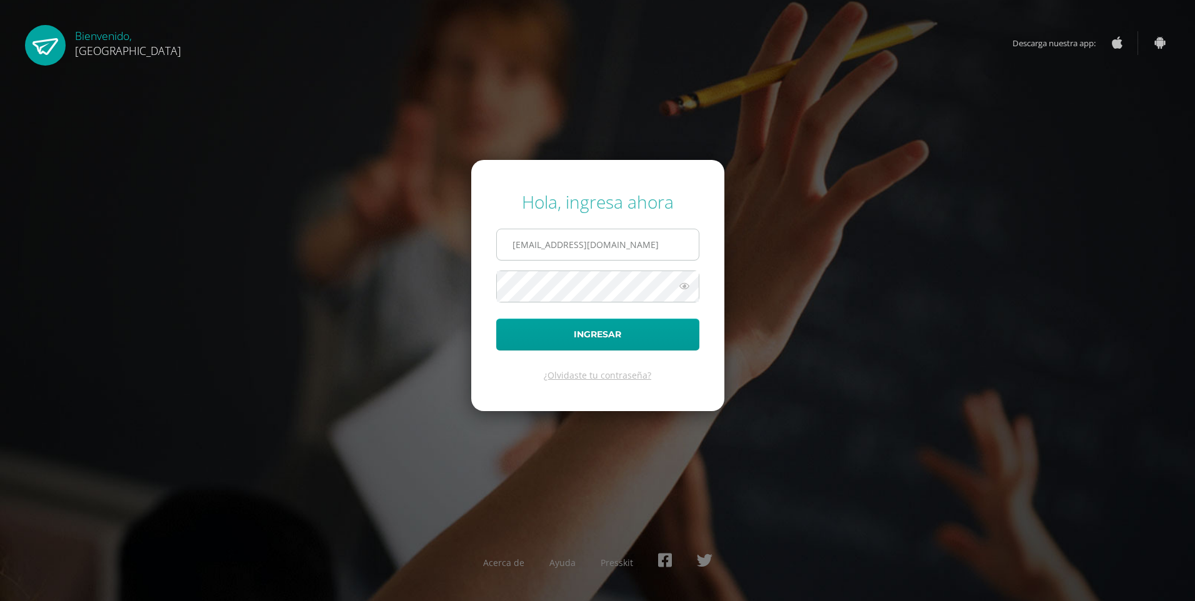
click at [536, 246] on input "[EMAIL_ADDRESS][DOMAIN_NAME]" at bounding box center [598, 244] width 202 height 31
type input "[EMAIL_ADDRESS][DOMAIN_NAME]"
click at [496, 319] on button "Ingresar" at bounding box center [597, 335] width 203 height 32
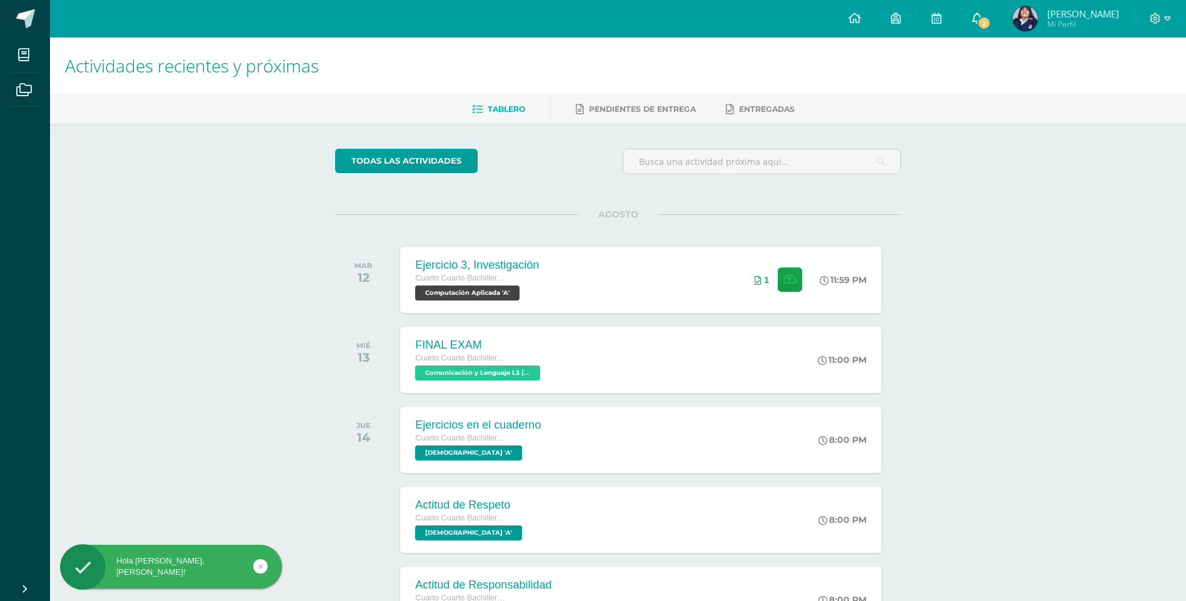
click at [993, 28] on link "2" at bounding box center [977, 19] width 40 height 38
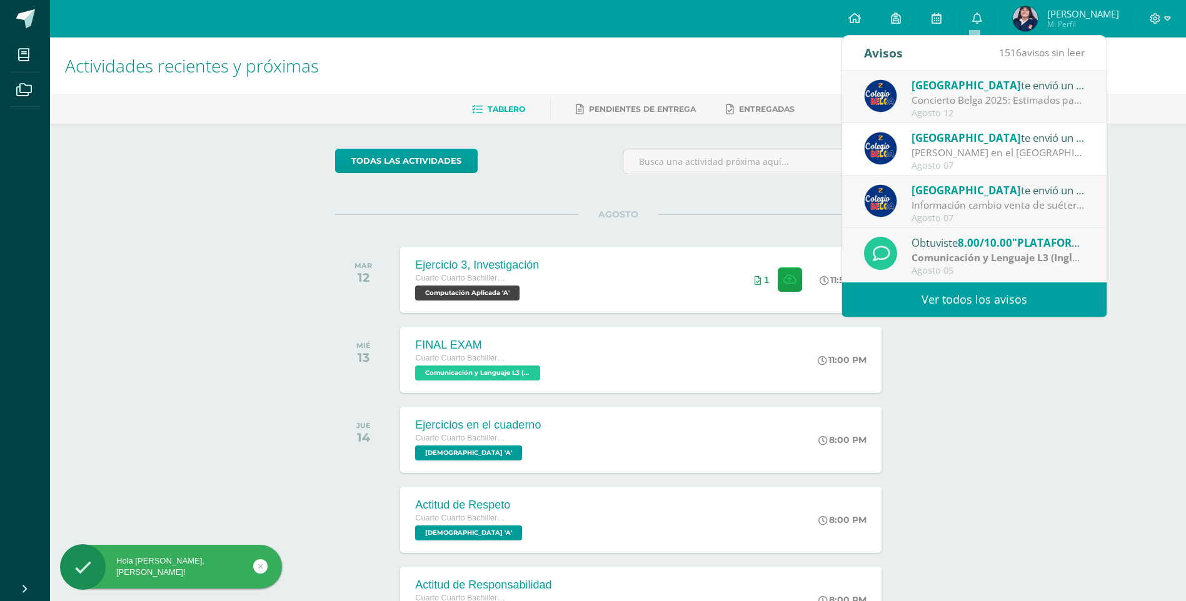
click at [1007, 344] on div "Actividades recientes y próximas Tablero Pendientes de entrega Entregadas todas…" at bounding box center [618, 415] width 1136 height 754
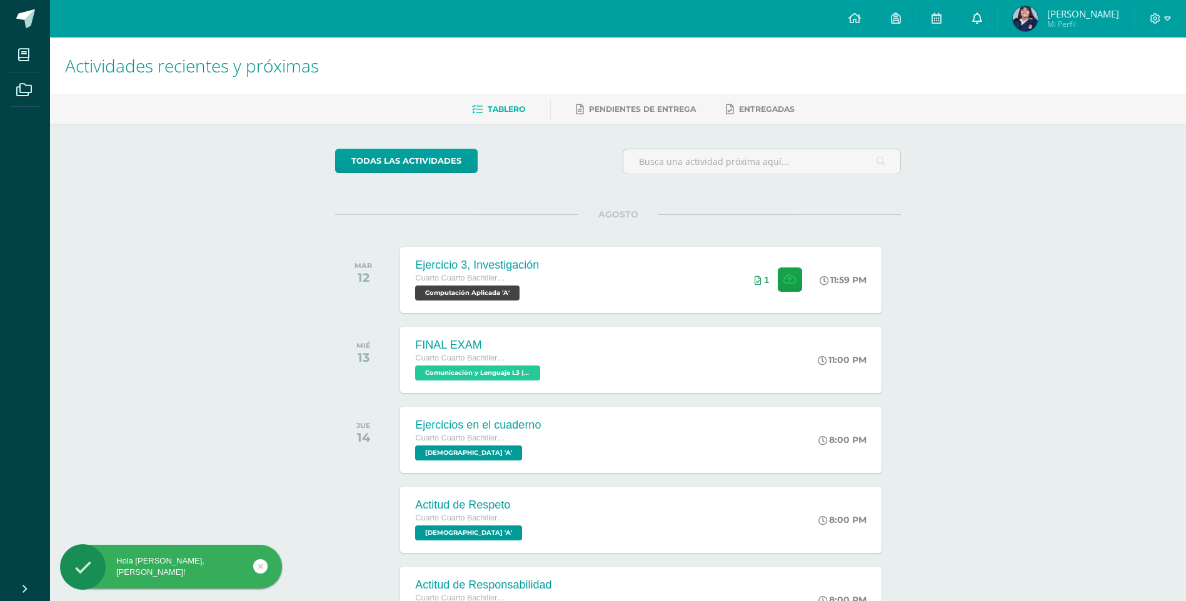
click at [981, 17] on link "0" at bounding box center [977, 19] width 40 height 38
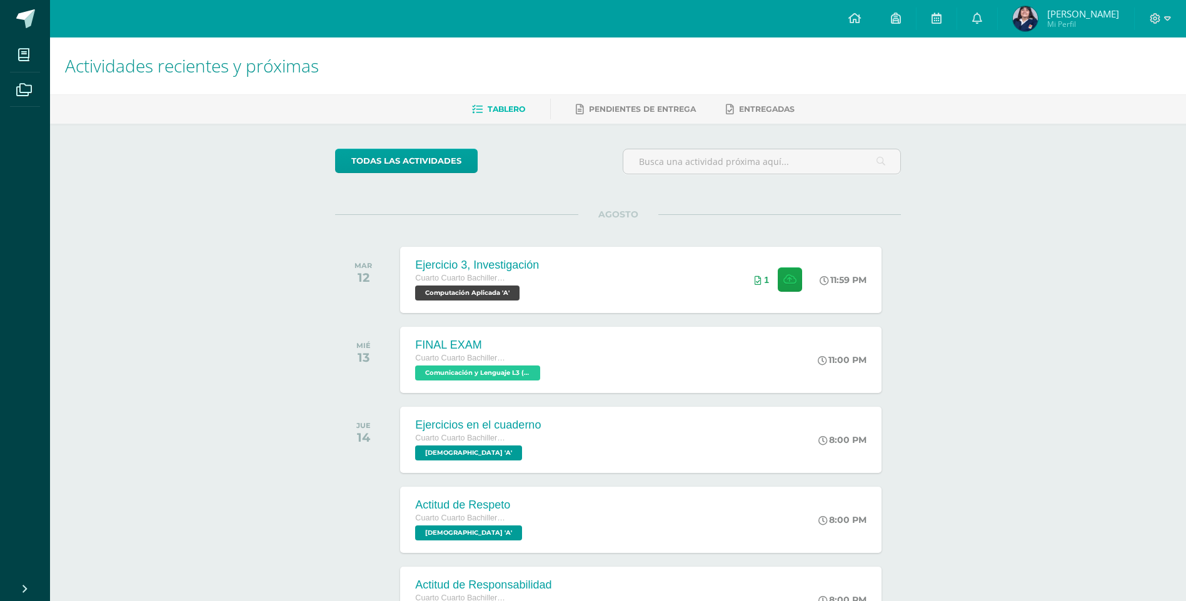
click at [1051, 334] on div "Actividades recientes y próximas Tablero Pendientes de entrega Entregadas todas…" at bounding box center [618, 415] width 1136 height 754
click at [798, 288] on button at bounding box center [791, 280] width 24 height 24
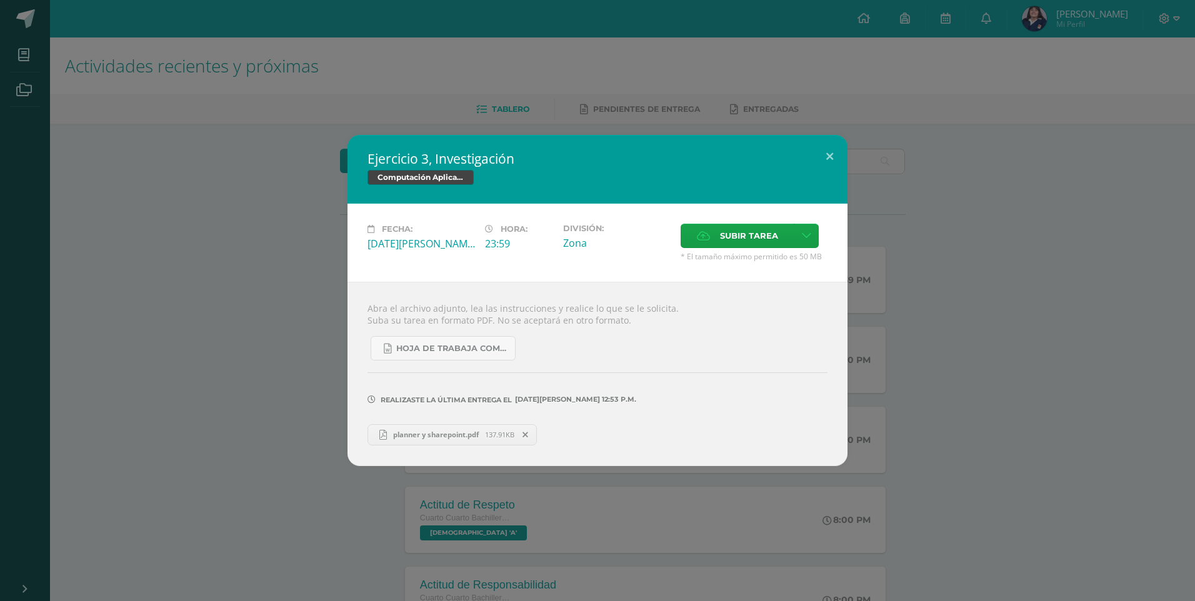
click at [466, 432] on span "planner y sharepoint.pdf" at bounding box center [436, 434] width 98 height 9
click at [824, 156] on button at bounding box center [830, 156] width 36 height 43
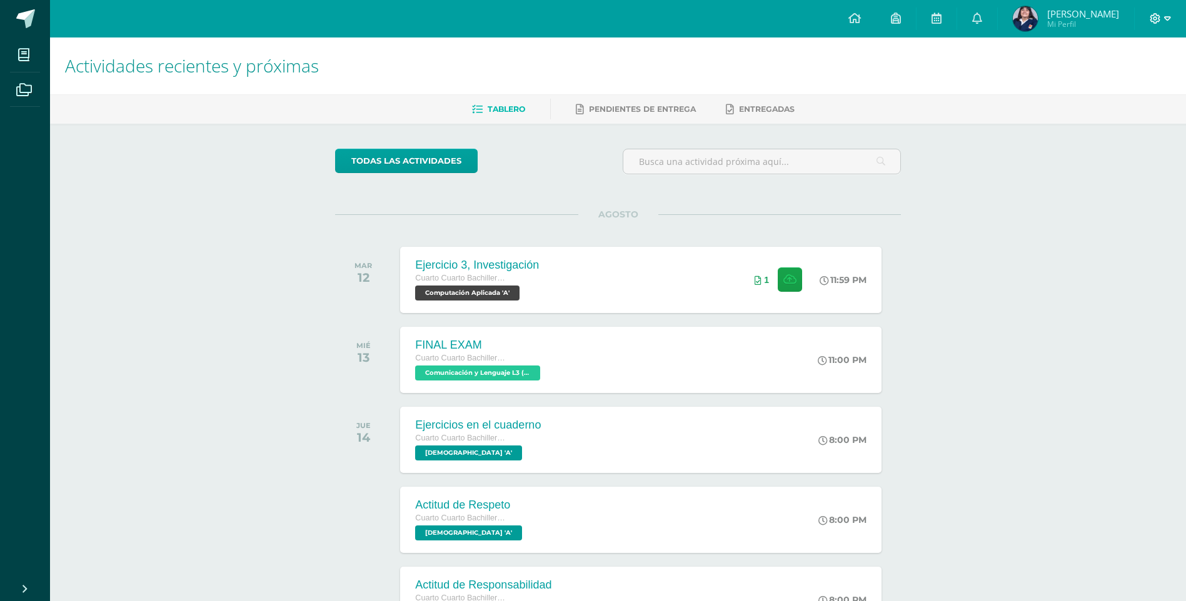
click at [1161, 20] on span at bounding box center [1159, 19] width 21 height 14
click at [1123, 95] on div "Configuración Cerrar sesión" at bounding box center [1120, 76] width 99 height 49
click at [1123, 91] on span "Cerrar sesión" at bounding box center [1127, 85] width 56 height 12
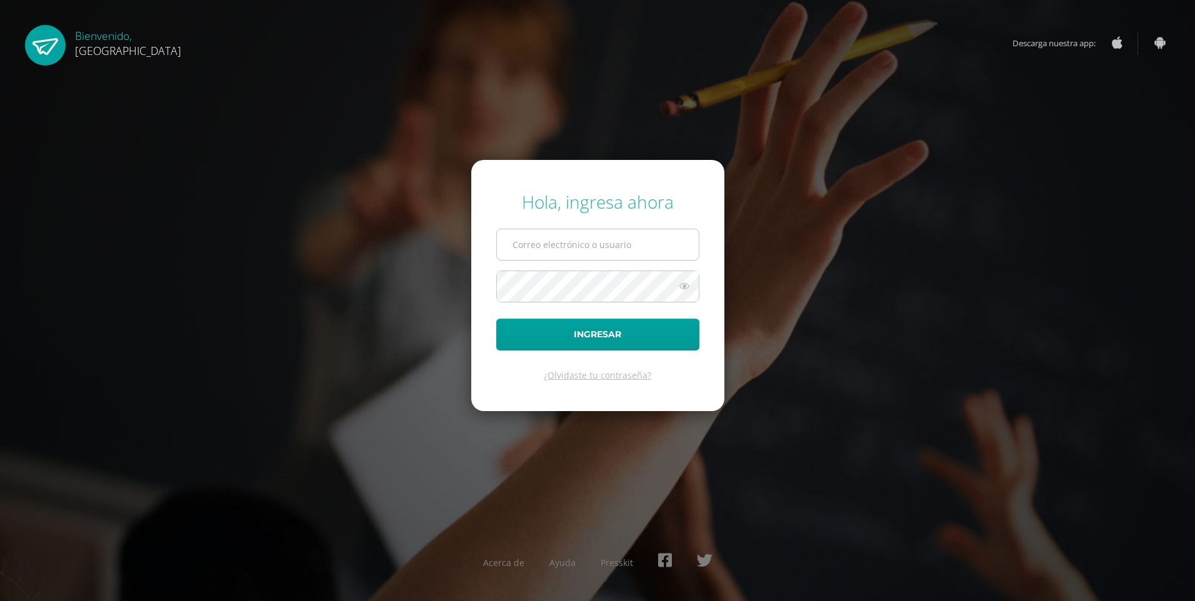
click at [549, 241] on input "text" at bounding box center [598, 244] width 202 height 31
type input "2021208@colegiobelga.edu.gt"
click at [571, 240] on input "2021208@colegiobelga.edu.gt" at bounding box center [598, 244] width 202 height 31
click at [496, 319] on button "Ingresar" at bounding box center [597, 335] width 203 height 32
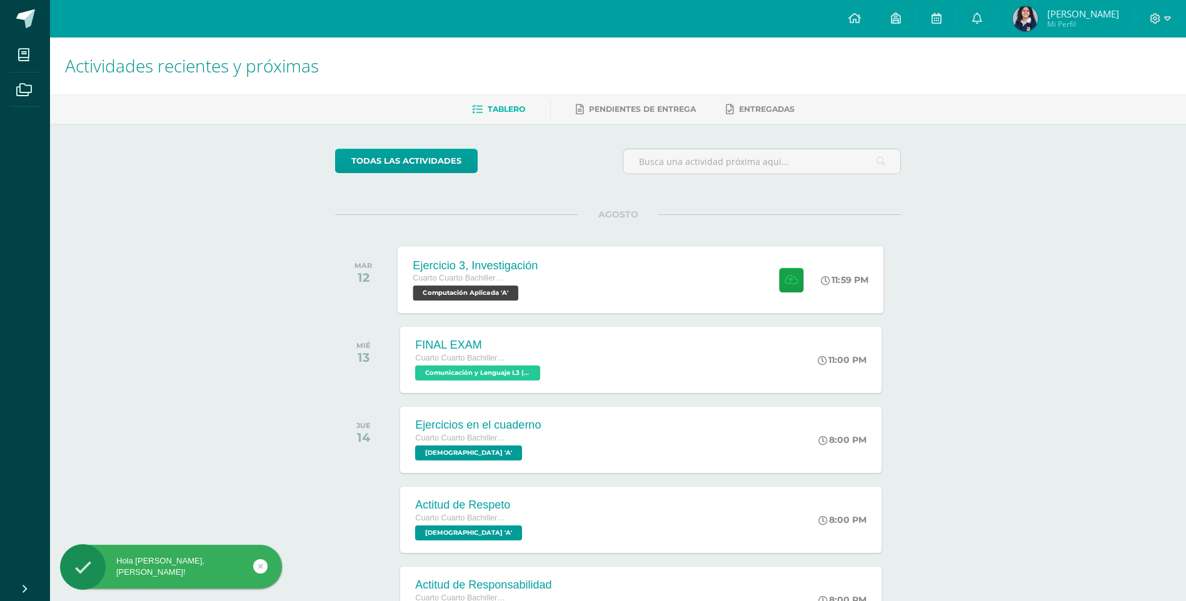
click at [580, 271] on div "Ejercicio 3, Investigación Cuarto Cuarto Bachillerato en Ciencias y Letras con …" at bounding box center [641, 279] width 486 height 67
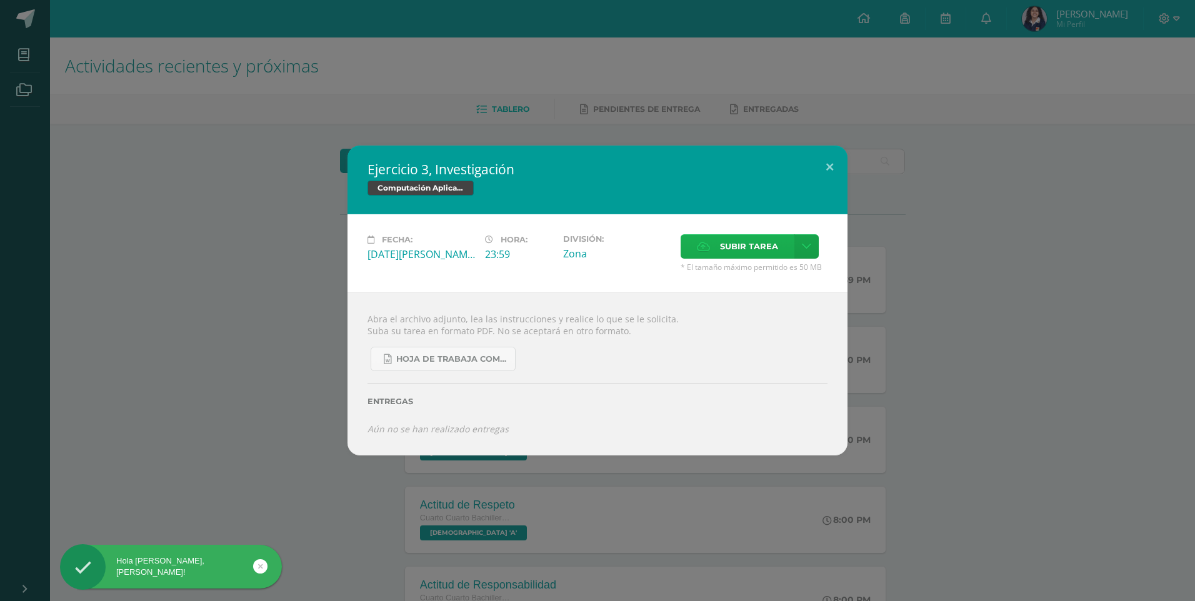
click at [718, 242] on label "Subir tarea" at bounding box center [738, 246] width 114 height 24
click at [0, 0] on input "Subir tarea" at bounding box center [0, 0] width 0 height 0
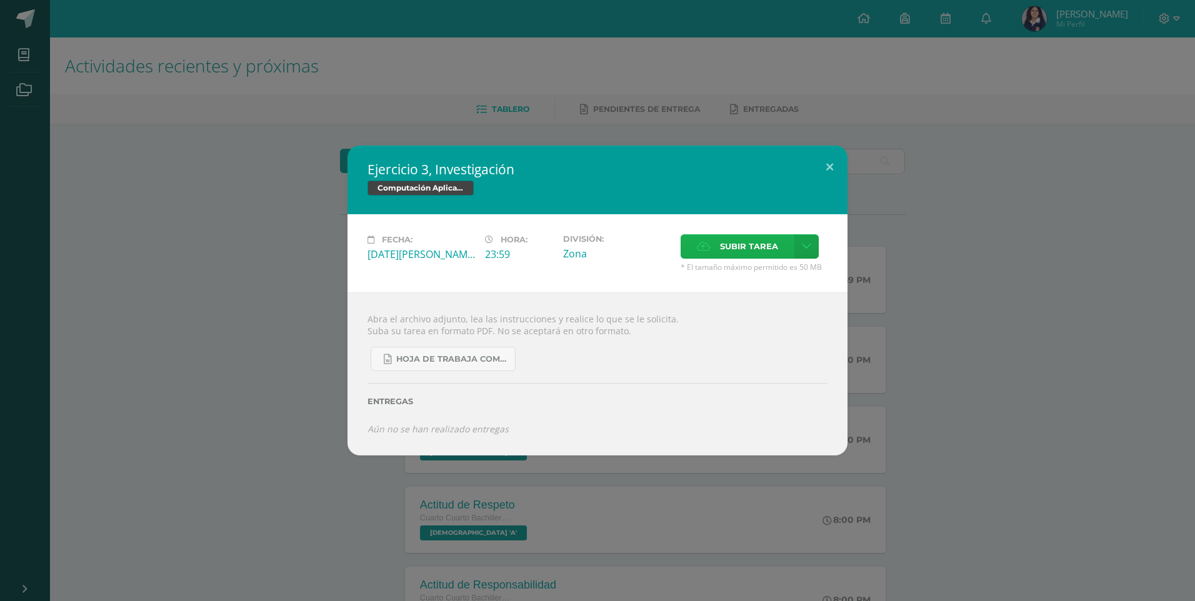
click at [704, 240] on label "Subir tarea" at bounding box center [738, 246] width 114 height 24
click at [0, 0] on input "Subir tarea" at bounding box center [0, 0] width 0 height 0
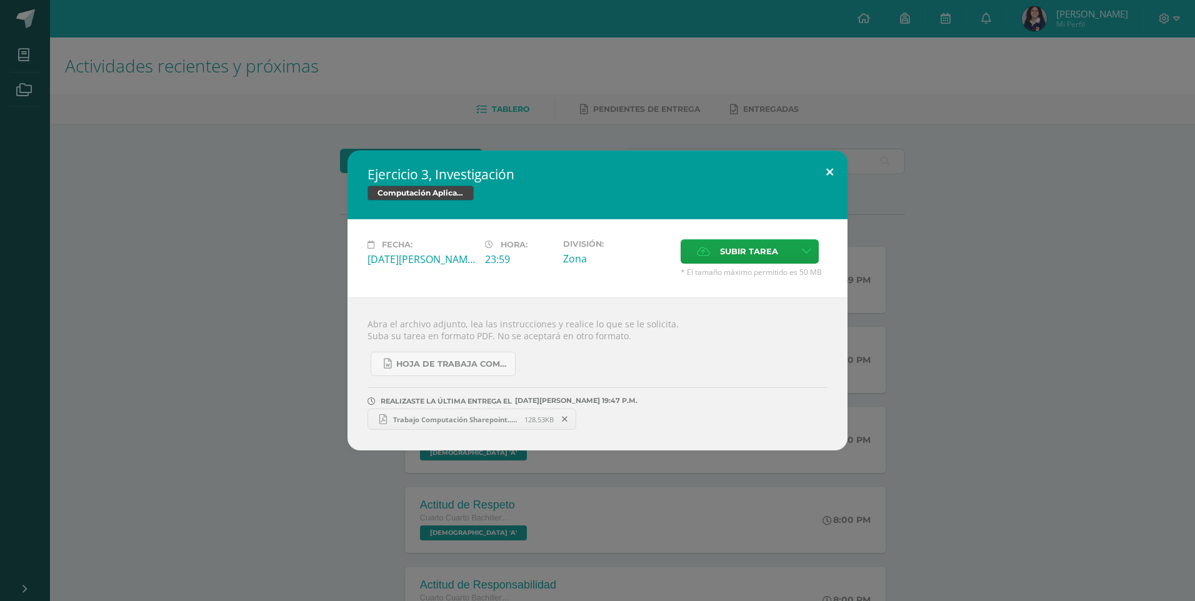
click at [831, 180] on button at bounding box center [830, 172] width 36 height 43
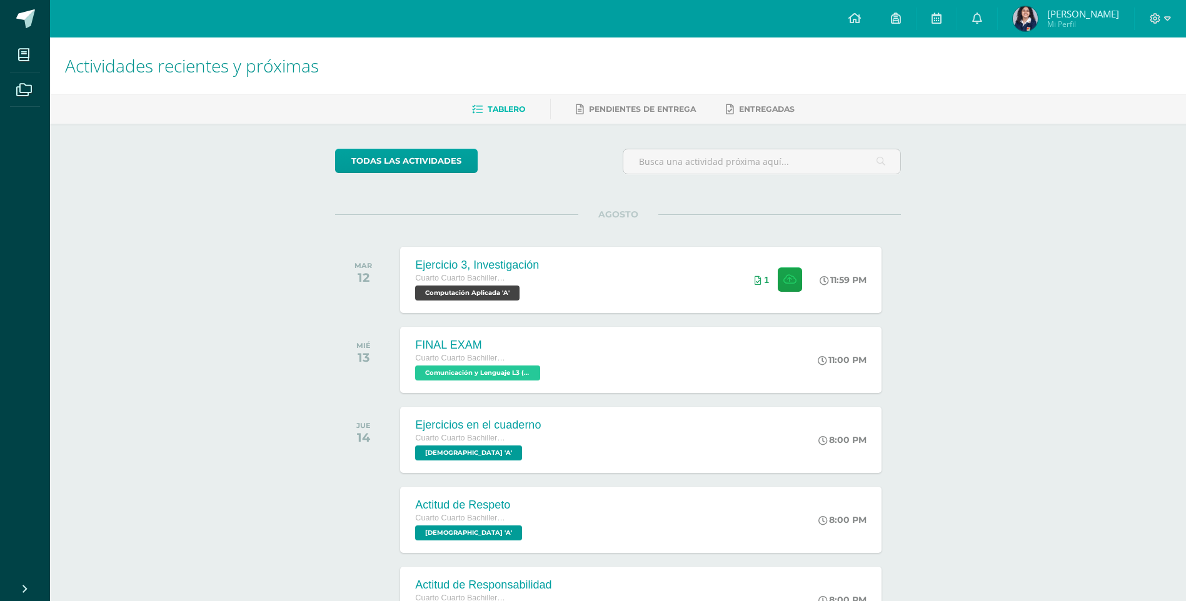
click at [875, 205] on div "todas las Actividades No tienes actividades Échale un vistazo a los demás perío…" at bounding box center [618, 458] width 616 height 668
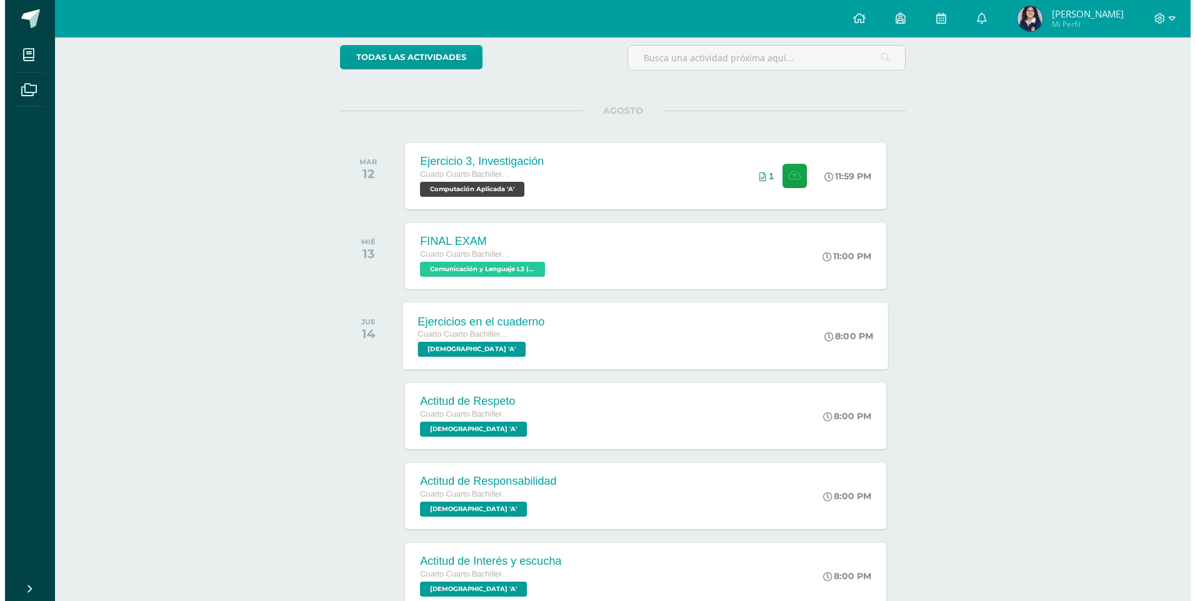
scroll to position [125, 0]
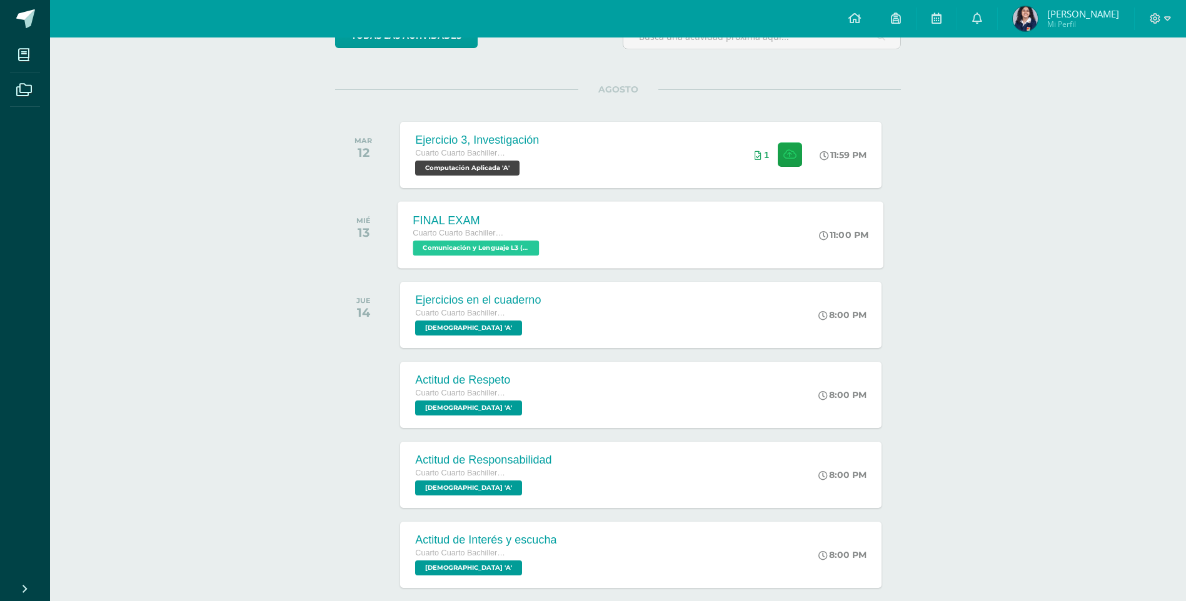
click at [685, 242] on div "FINAL EXAM Cuarto Cuarto Bachillerato en Ciencias y Letras con Orientación en C…" at bounding box center [641, 234] width 486 height 67
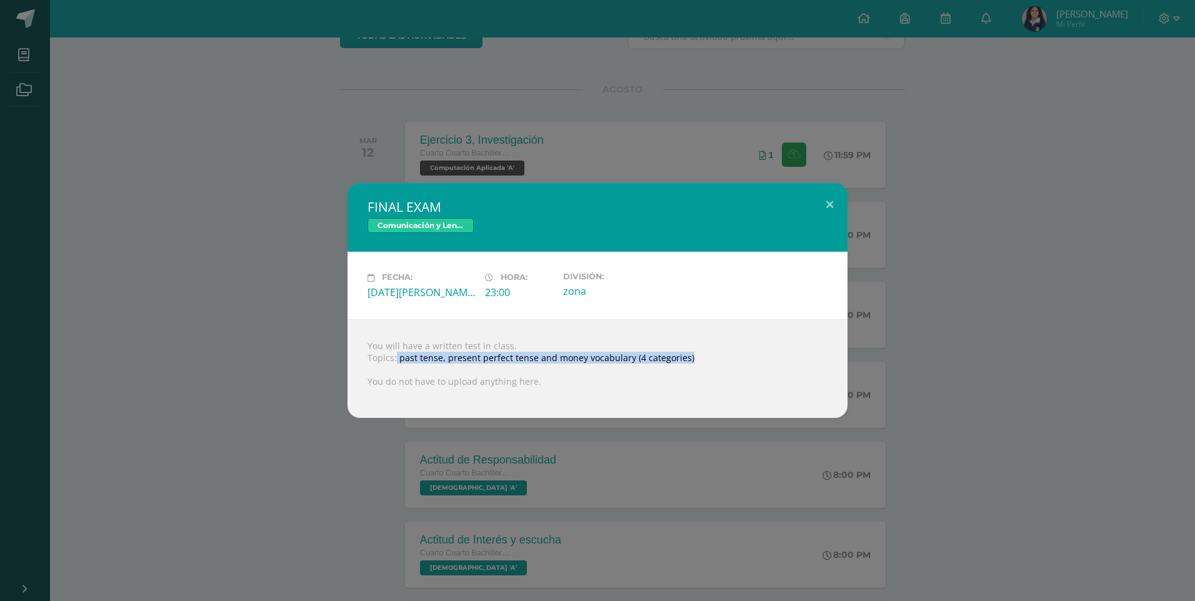
drag, startPoint x: 396, startPoint y: 361, endPoint x: 689, endPoint y: 354, distance: 293.2
click at [689, 354] on div "You will have a written test in class. Topics: past tense, present perfect tens…" at bounding box center [598, 368] width 500 height 99
copy div "past tense, present perfect tense and money vocabulary (4 categories)"
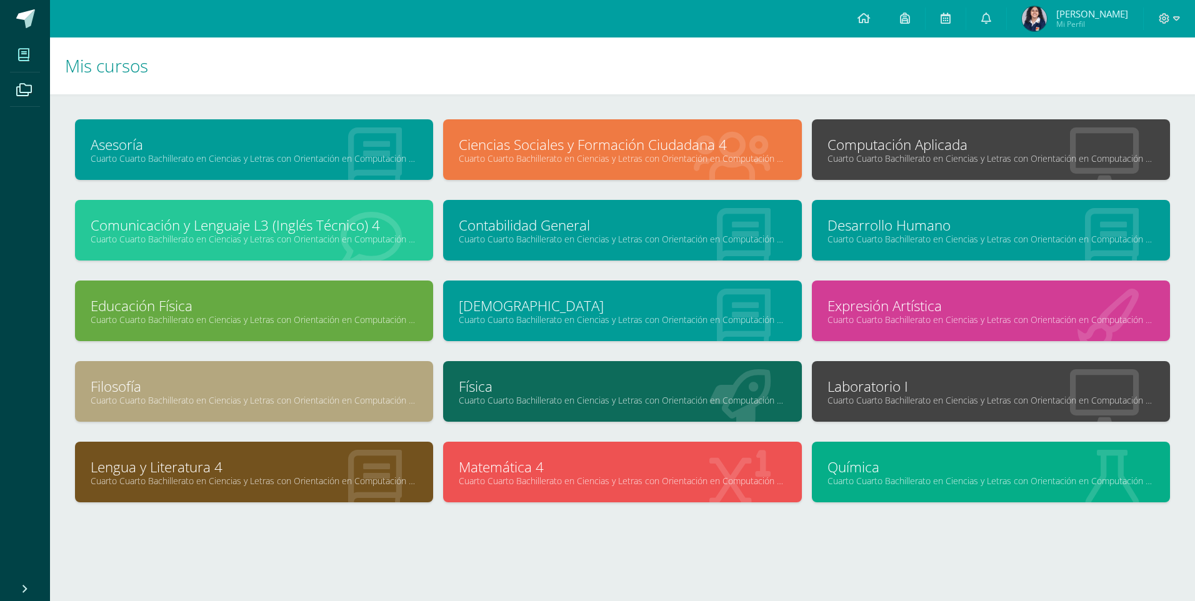
click at [251, 398] on link "Cuarto Cuarto Bachillerato en Ciencias y Letras con Orientación en Computación …" at bounding box center [254, 400] width 327 height 12
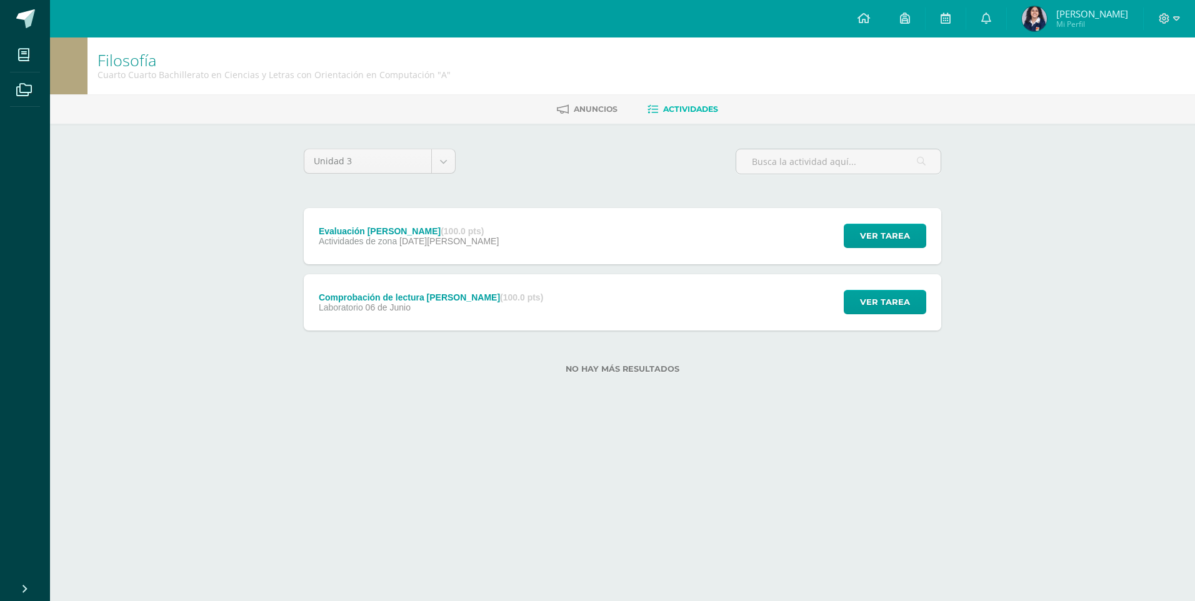
click at [437, 324] on div "Comprobación de lectura [PERSON_NAME] (100.0 pts) Laboratorio [DATE][PERSON_NAM…" at bounding box center [431, 302] width 254 height 56
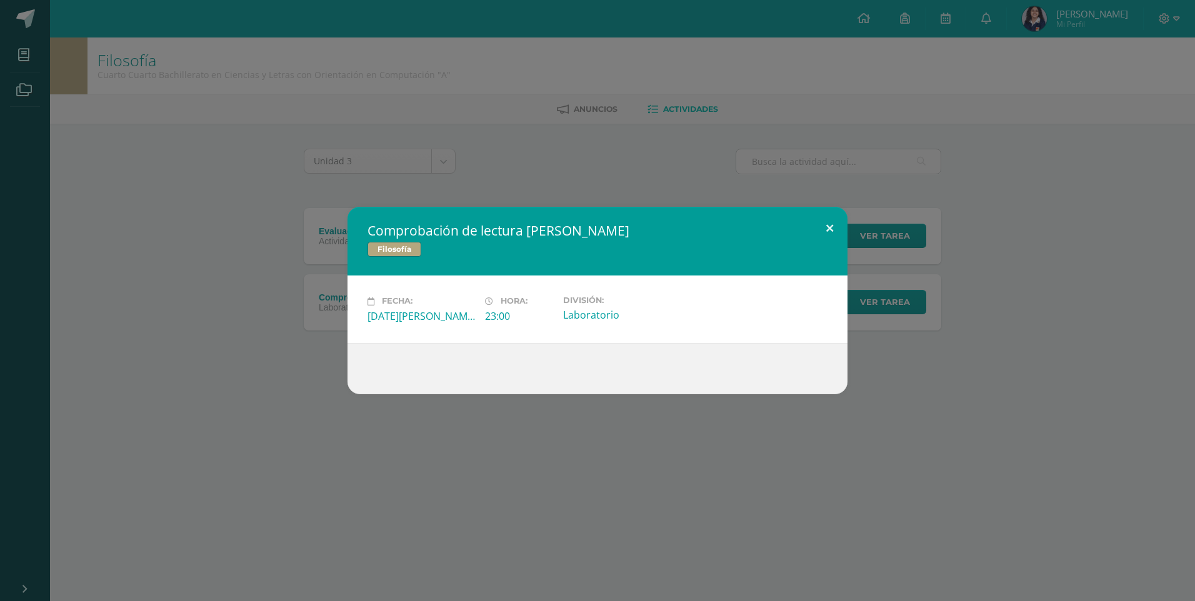
click at [831, 229] on button at bounding box center [830, 228] width 36 height 43
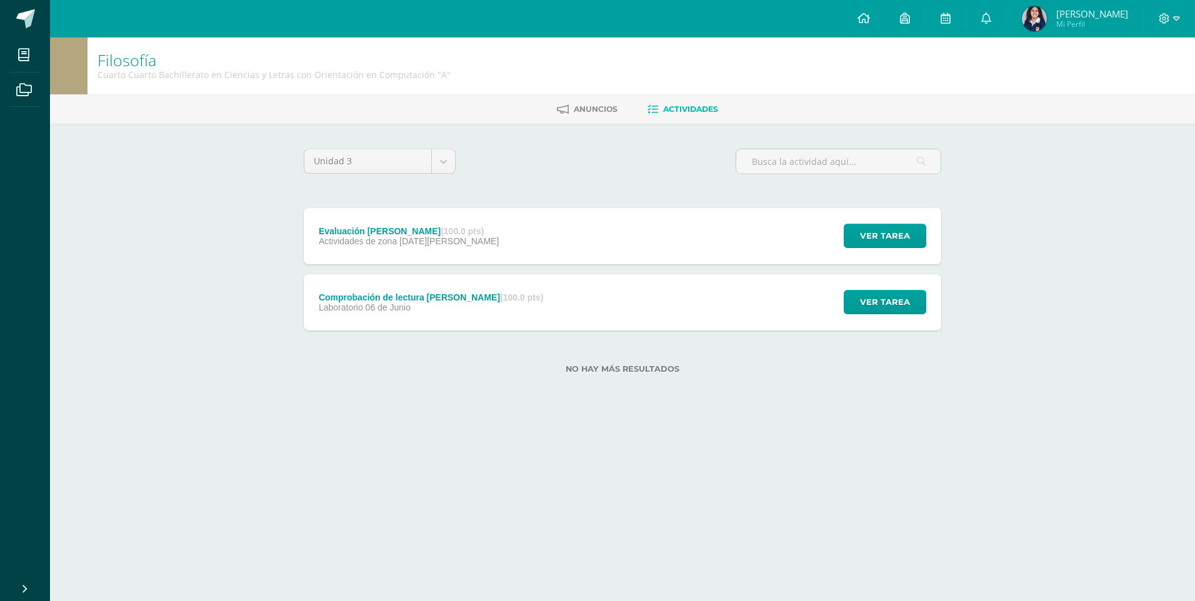
click at [733, 230] on h2 "Comprobación de lectura Kierkegaard" at bounding box center [598, 238] width 414 height 16
click at [716, 241] on div "Evaluación Karl Marx (100.0 pts) Actividades de zona 14 de Julio Ver tarea Eval…" at bounding box center [623, 236] width 638 height 56
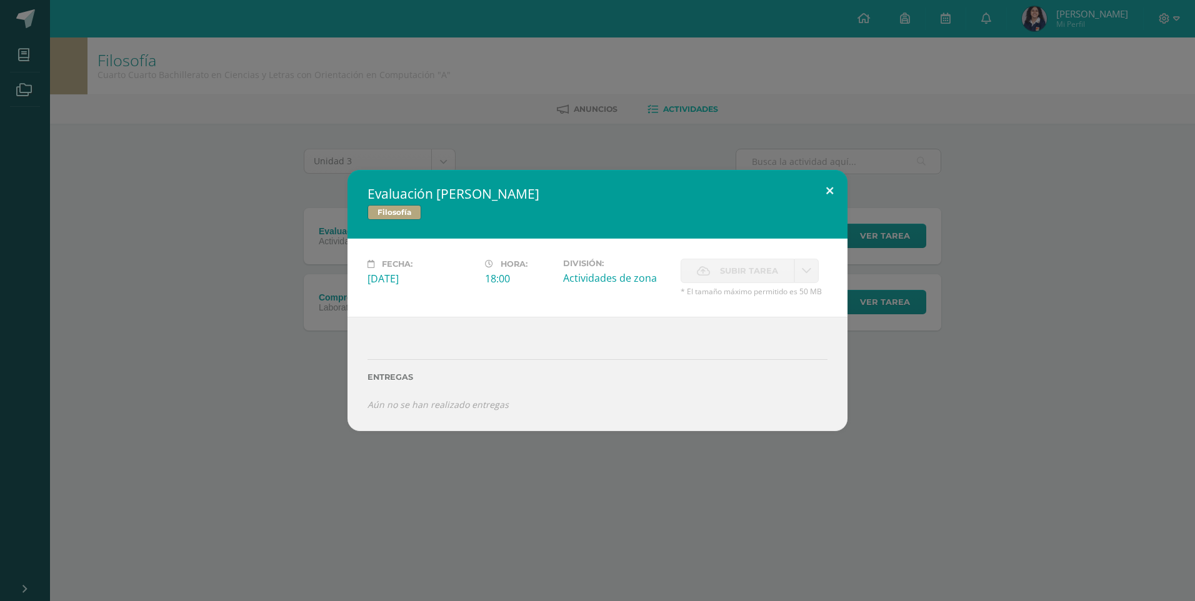
click at [836, 187] on button at bounding box center [830, 191] width 36 height 43
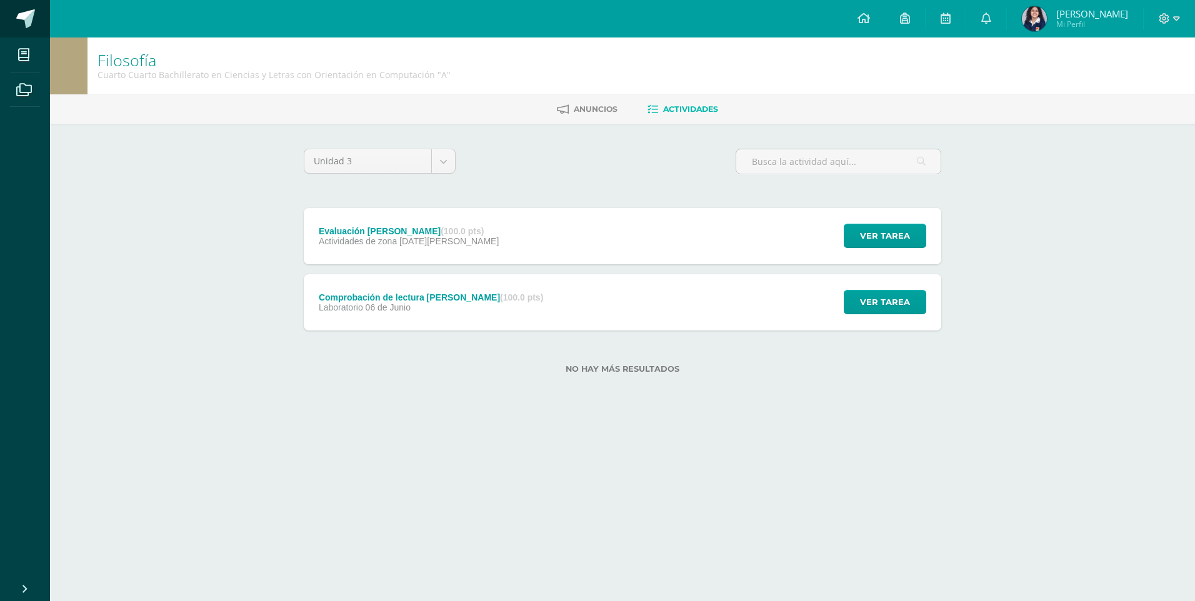
click at [40, 34] on link at bounding box center [25, 19] width 50 height 38
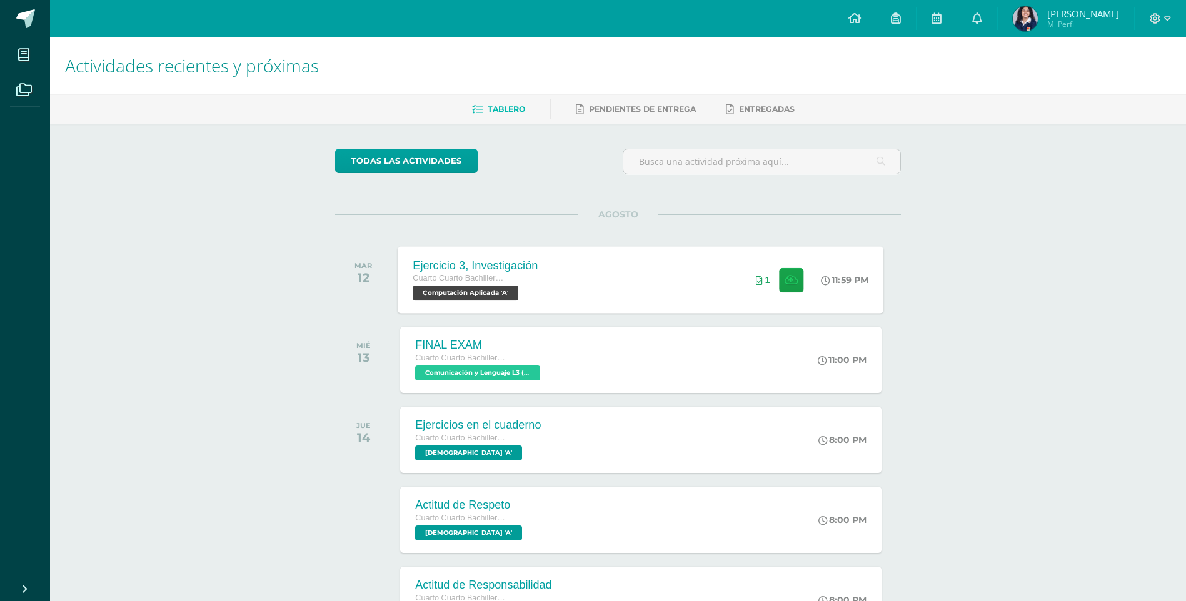
click at [624, 262] on div "Ejercicio 3, Investigación Cuarto Cuarto Bachillerato en Ciencias y Letras con …" at bounding box center [641, 279] width 486 height 67
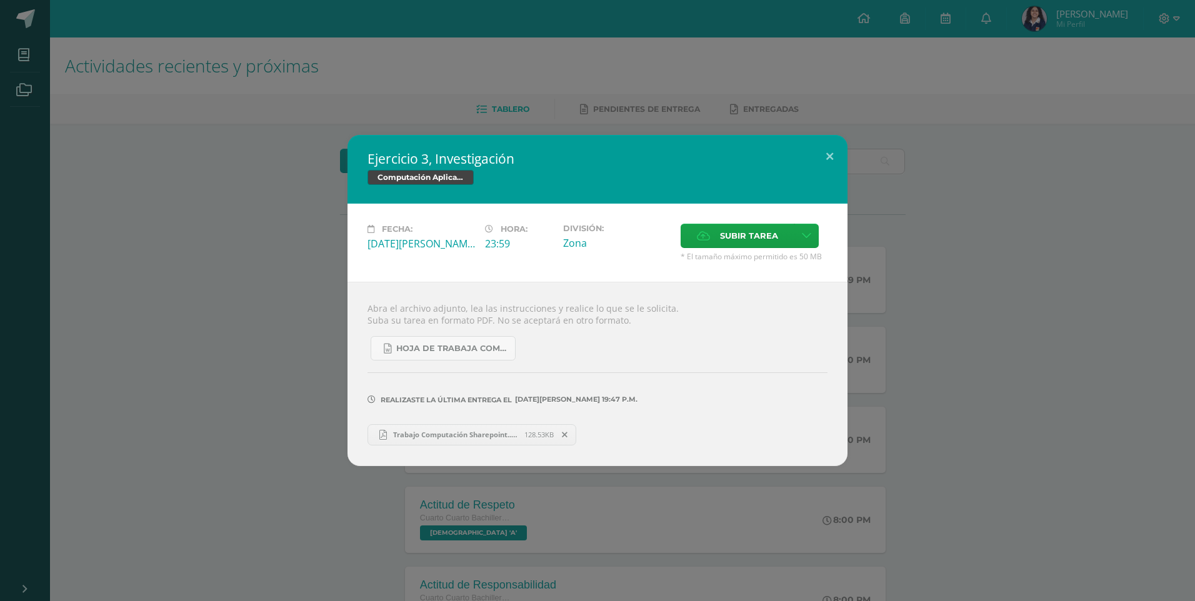
click at [515, 434] on span "Trabajo Computación Sharepoint....pdf" at bounding box center [456, 434] width 138 height 9
click at [816, 166] on button at bounding box center [830, 156] width 36 height 43
